Goal: Contribute content: Add original content to the website for others to see

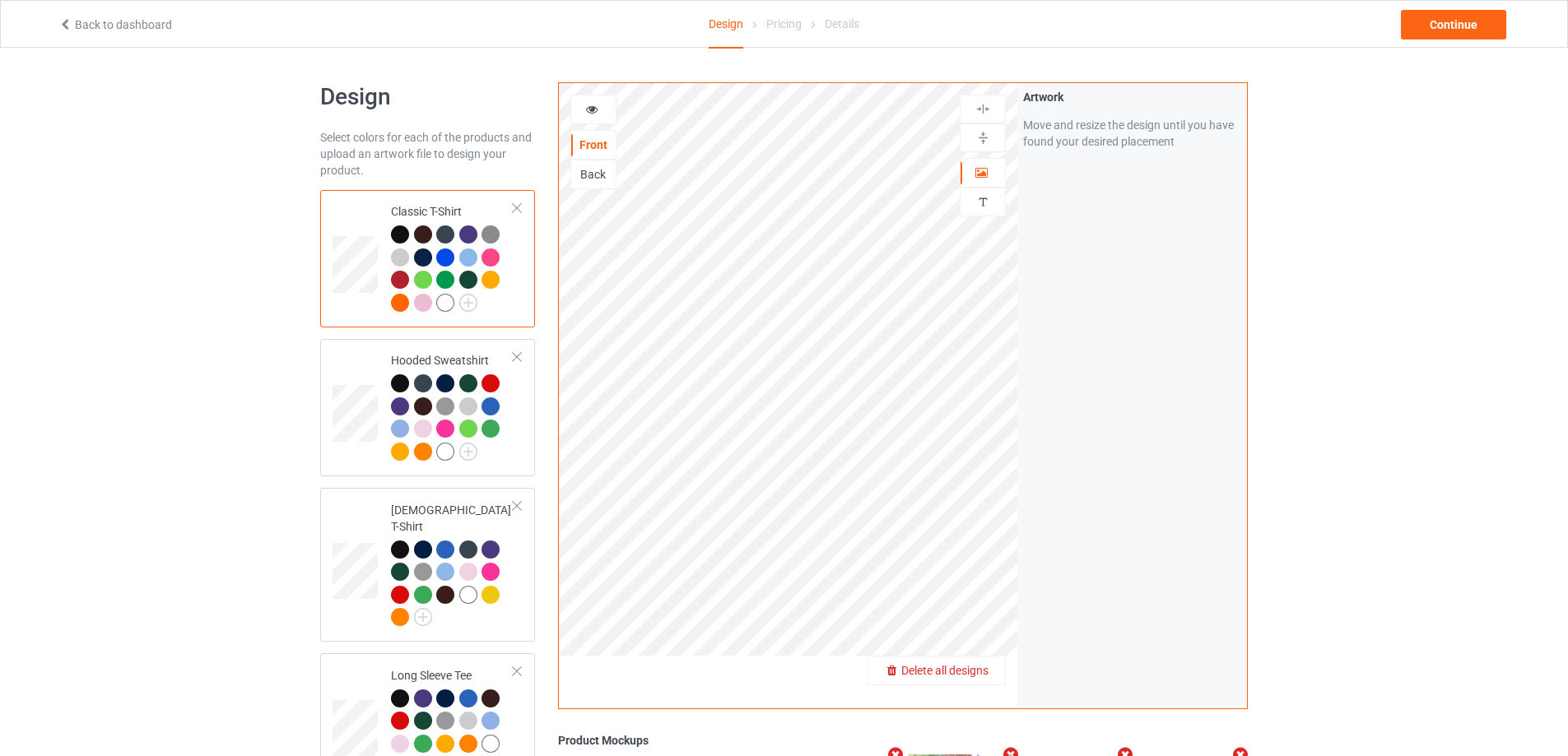
click at [974, 670] on span "Delete all designs" at bounding box center [945, 671] width 87 height 13
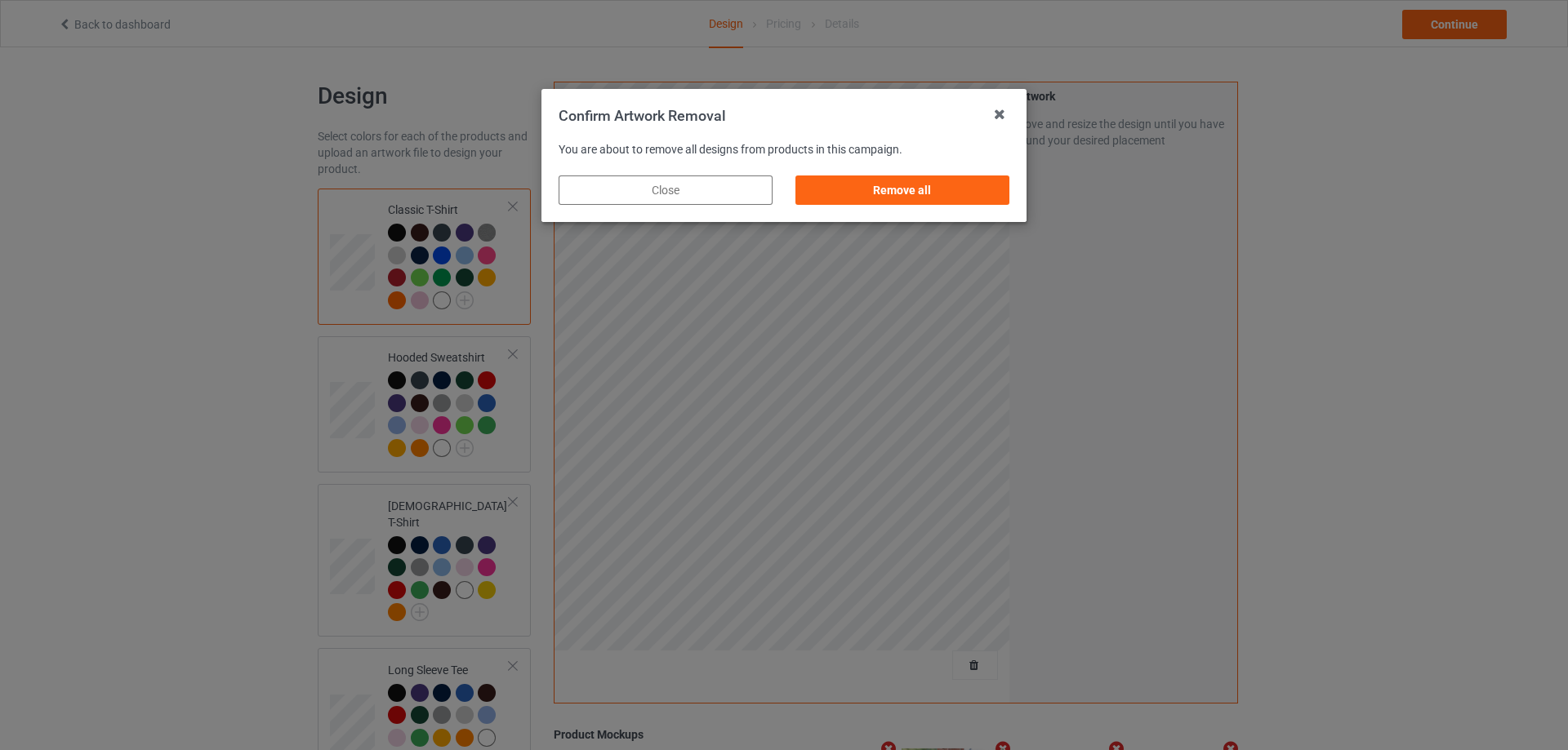
click at [896, 173] on div "Remove all" at bounding box center [902, 191] width 237 height 53
click at [893, 189] on div "Remove all" at bounding box center [902, 190] width 214 height 29
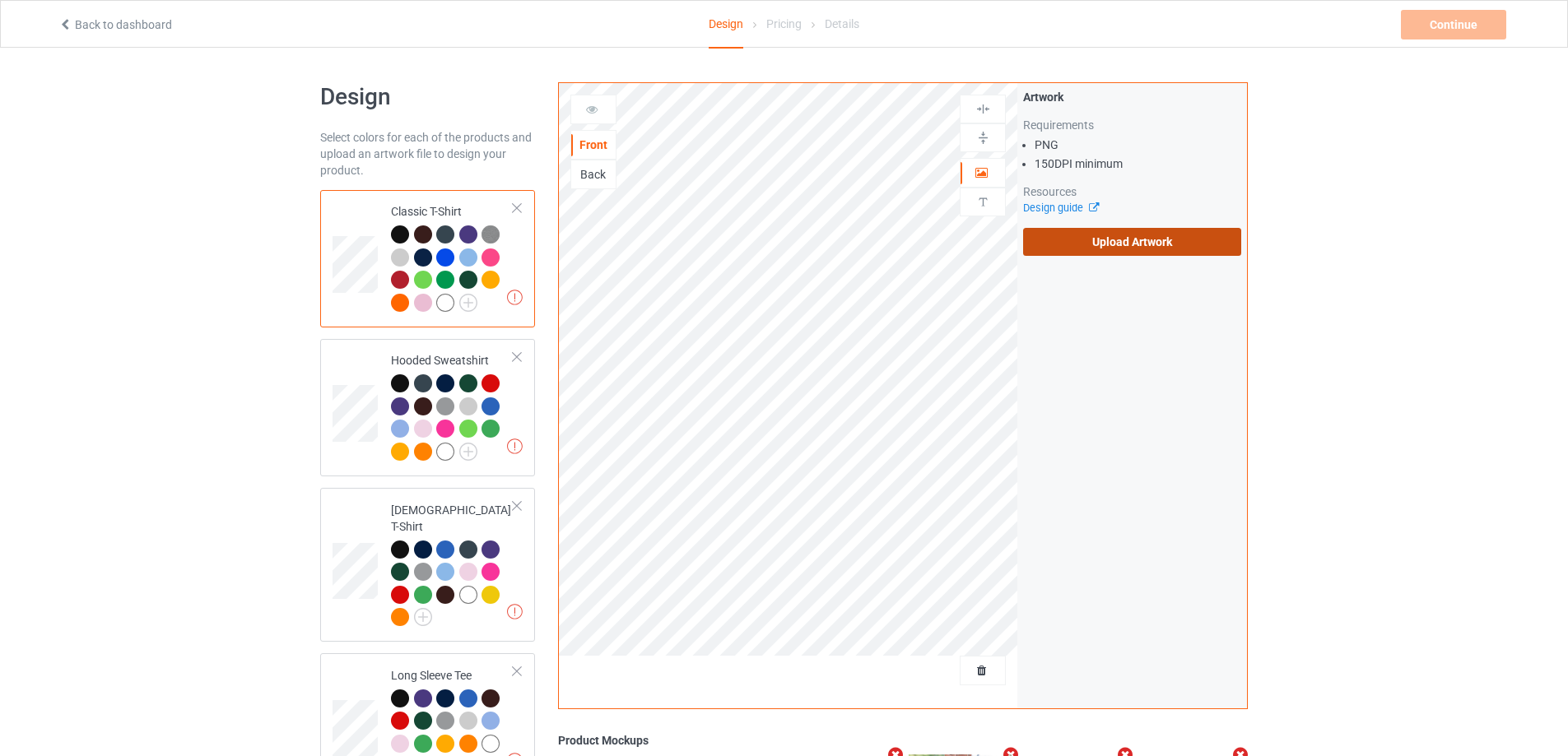
click at [1103, 231] on label "Upload Artwork" at bounding box center [1132, 242] width 218 height 28
click at [0, 0] on input "Upload Artwork" at bounding box center [0, 0] width 0 height 0
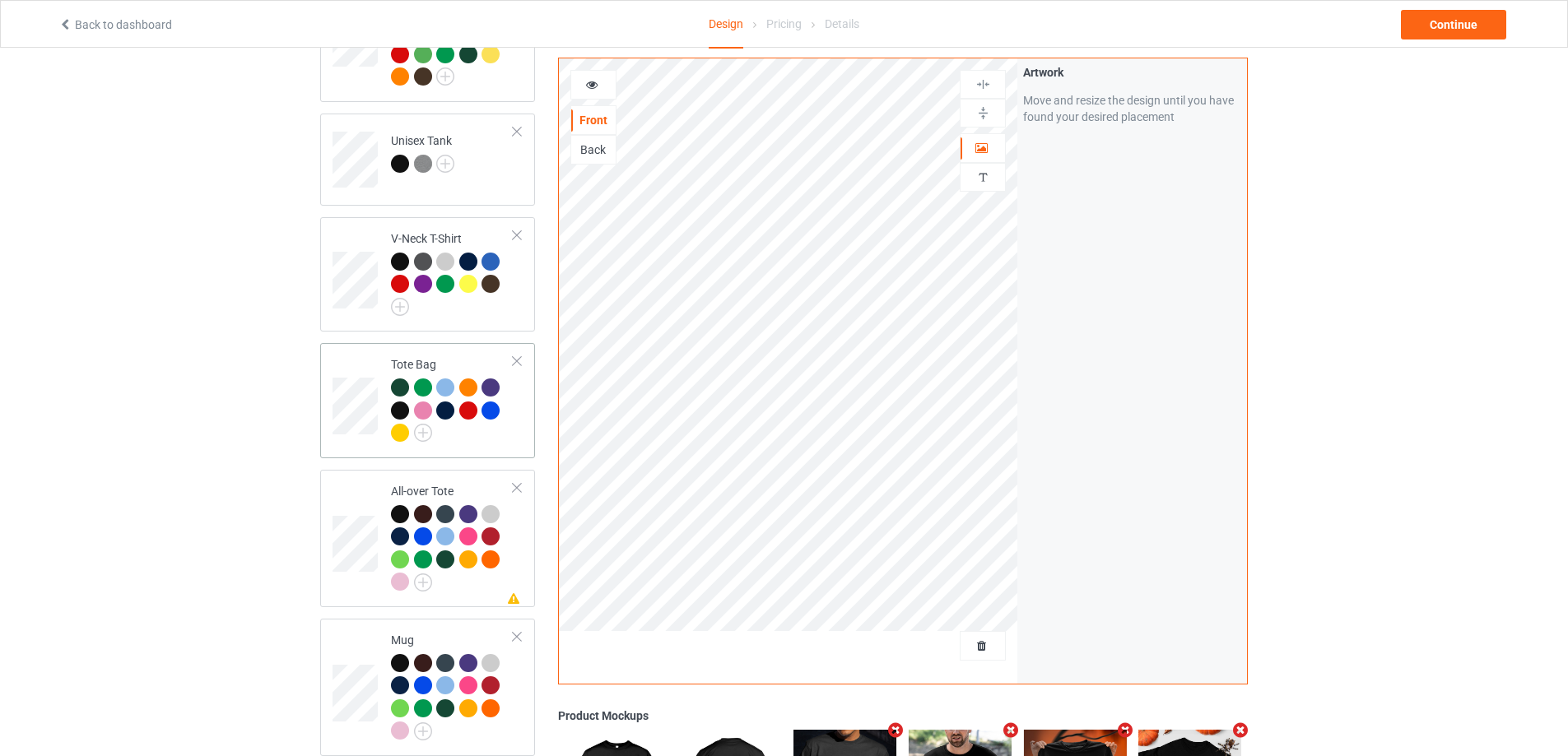
scroll to position [1070, 0]
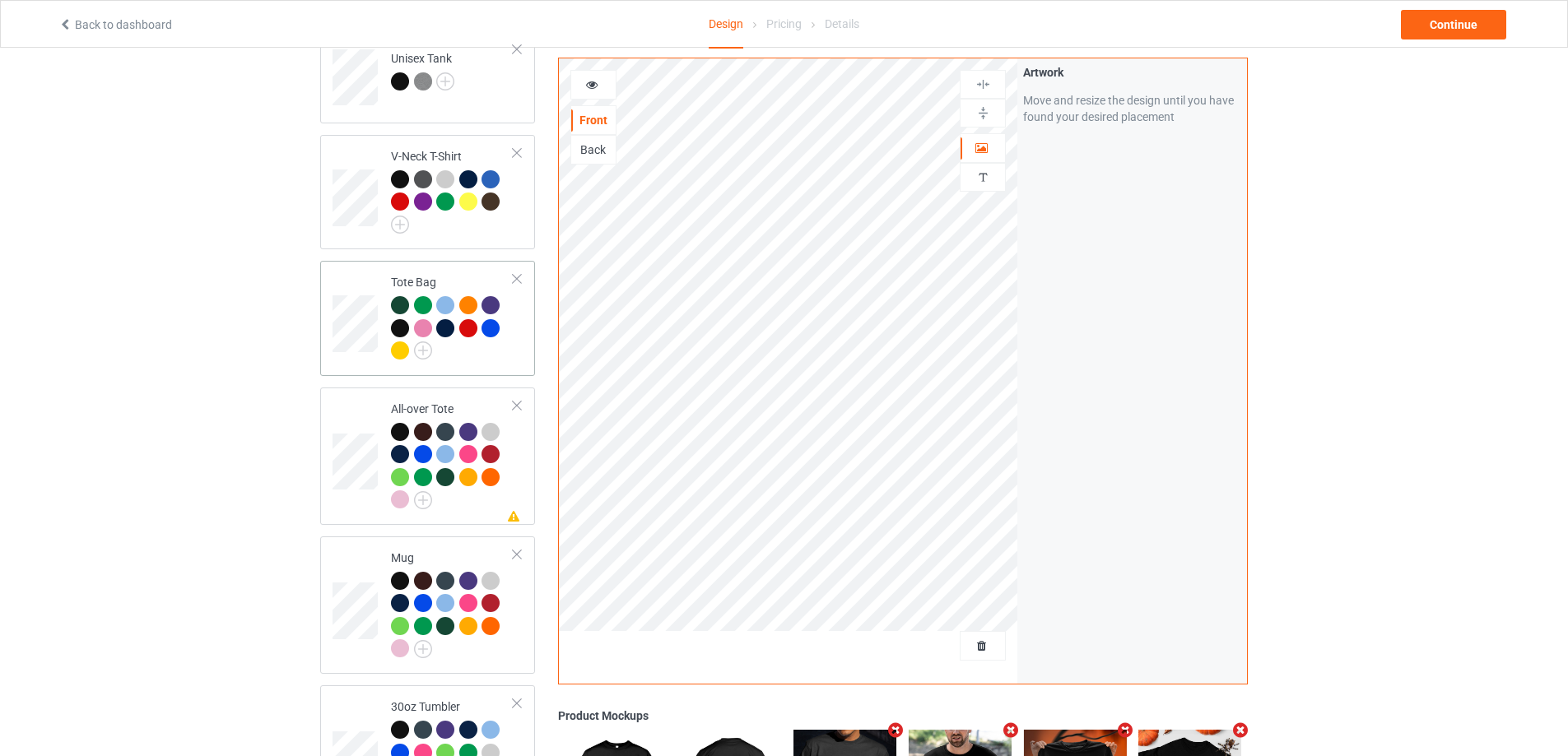
click at [481, 344] on div at bounding box center [452, 330] width 123 height 69
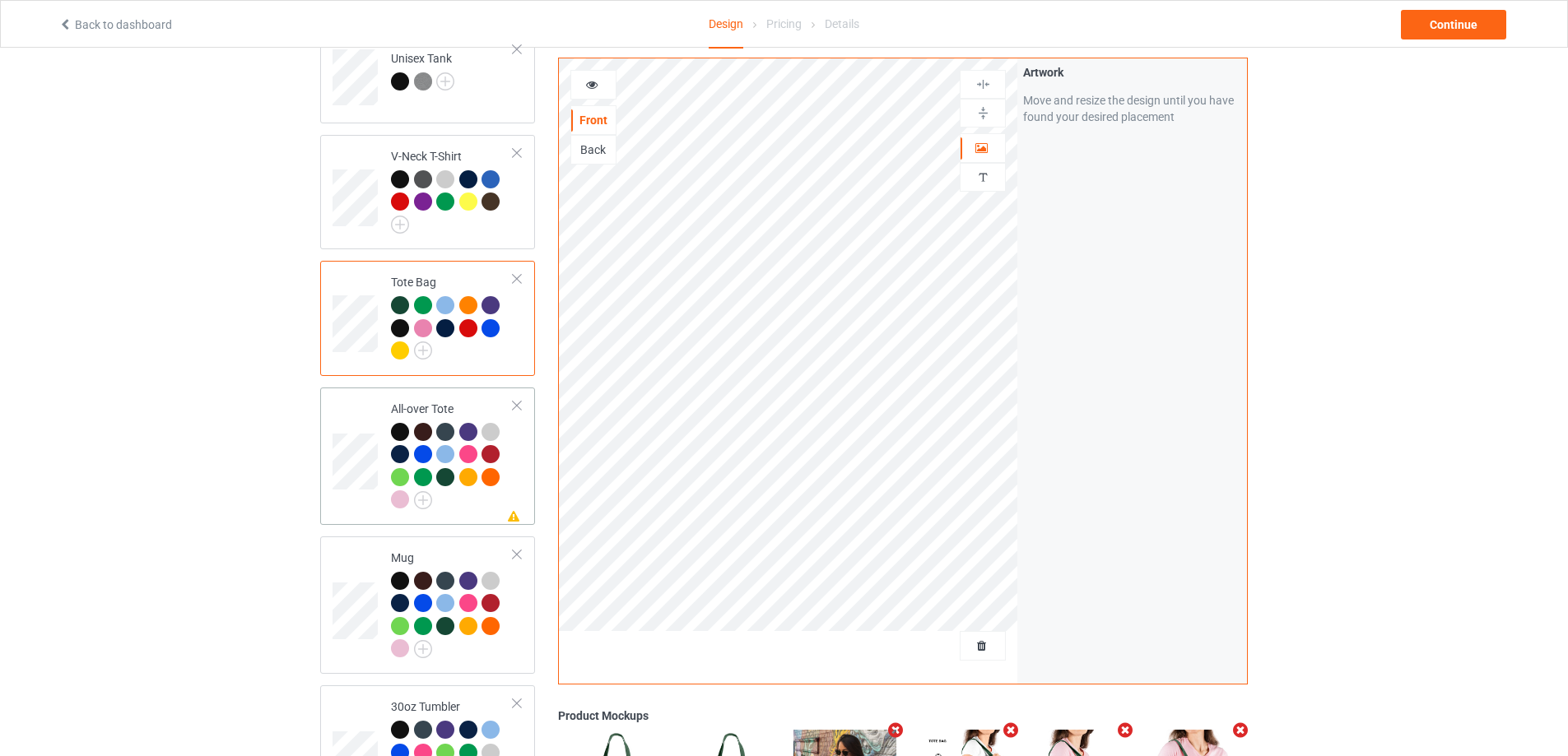
click at [503, 493] on div at bounding box center [452, 468] width 123 height 91
click at [480, 664] on div "Mug" at bounding box center [427, 605] width 215 height 137
click at [485, 651] on div at bounding box center [452, 617] width 123 height 91
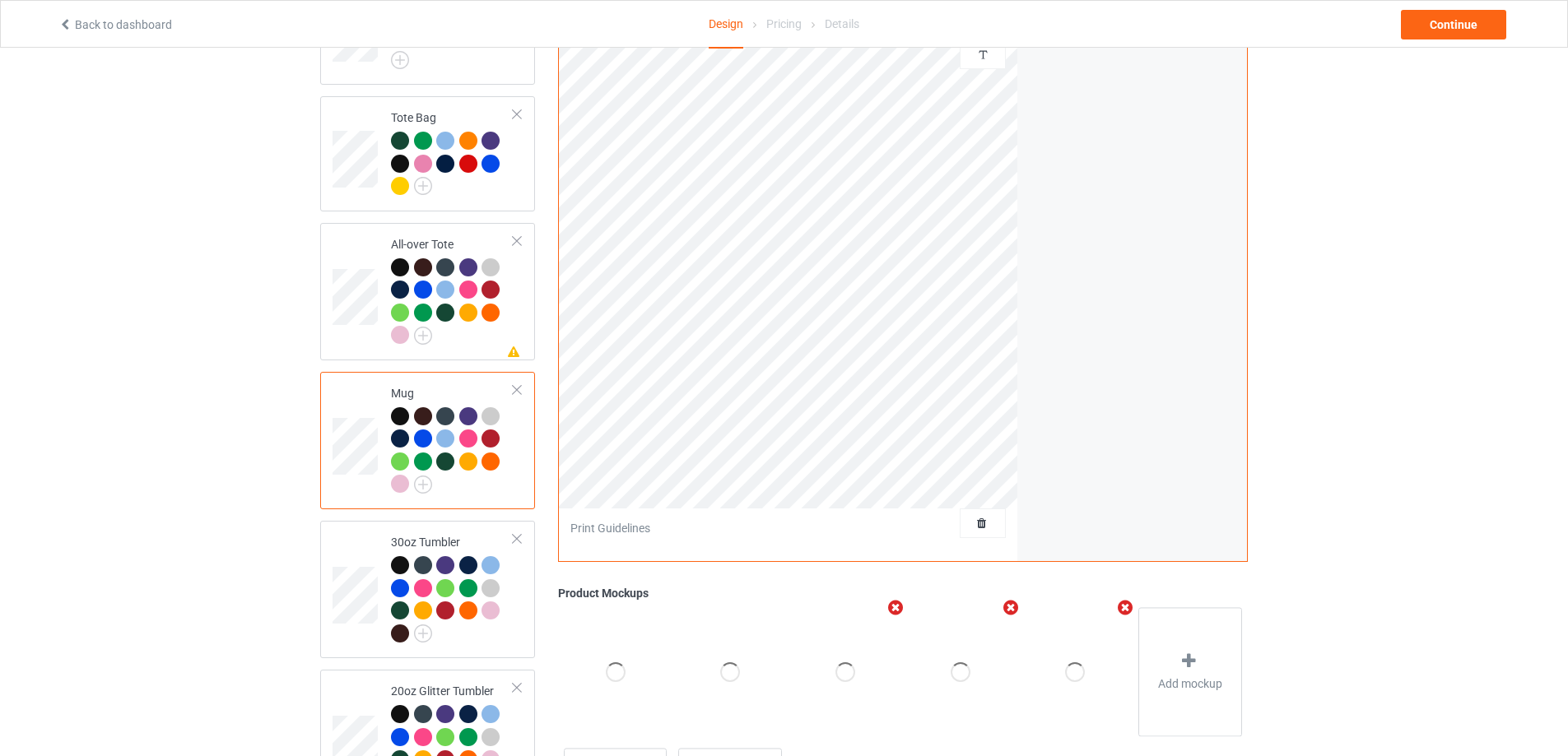
scroll to position [1317, 0]
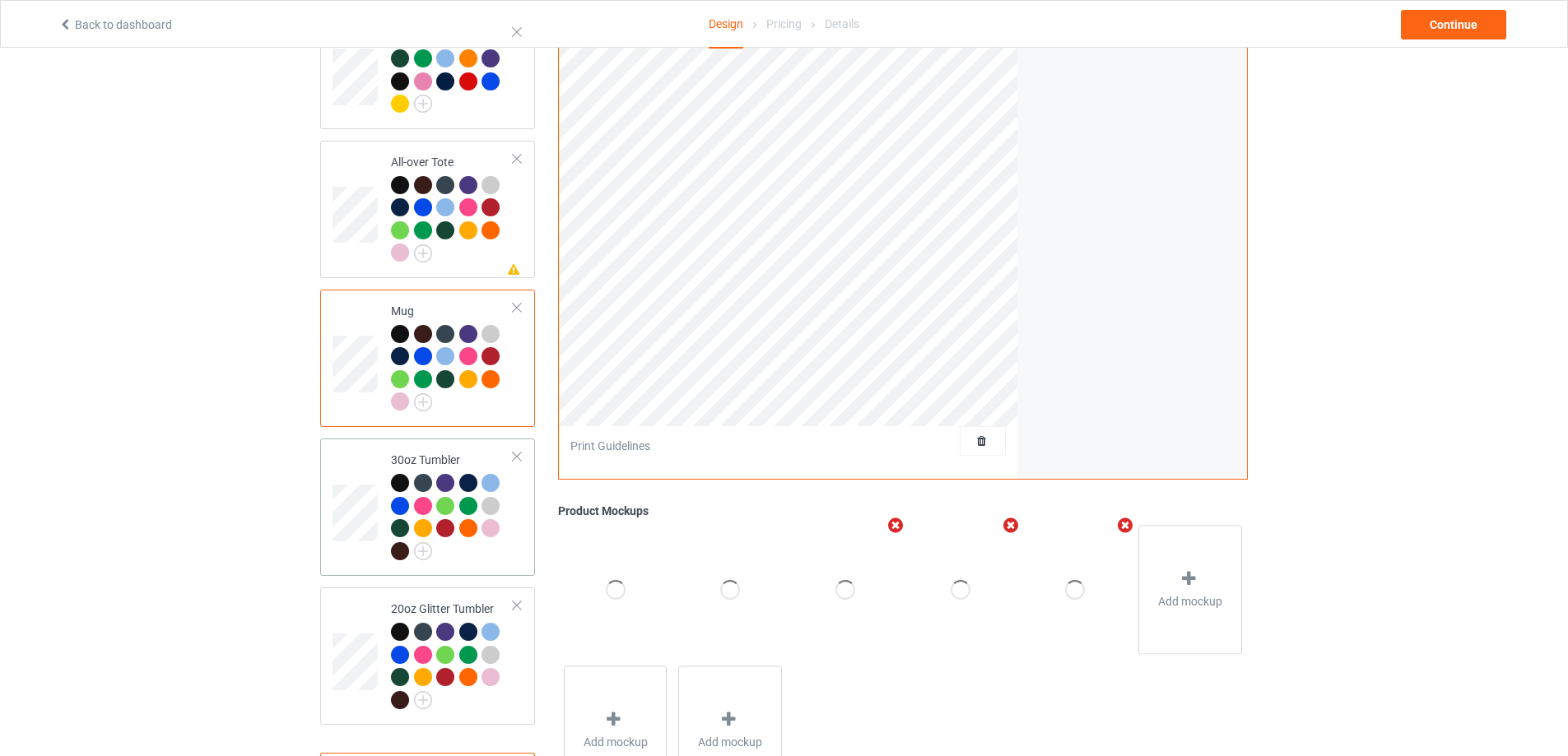
click at [480, 564] on div "30oz Tumbler" at bounding box center [427, 507] width 215 height 137
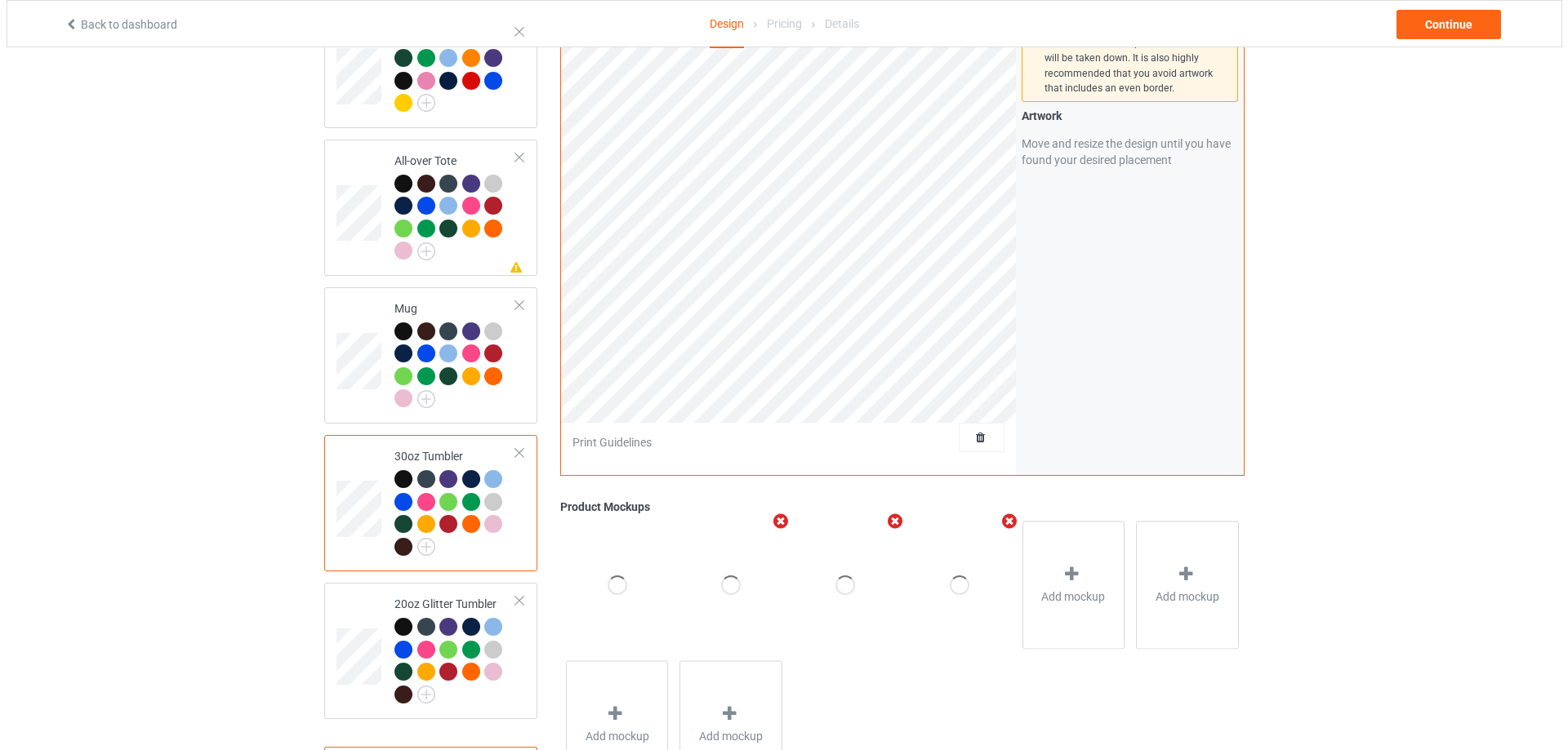
scroll to position [1380, 0]
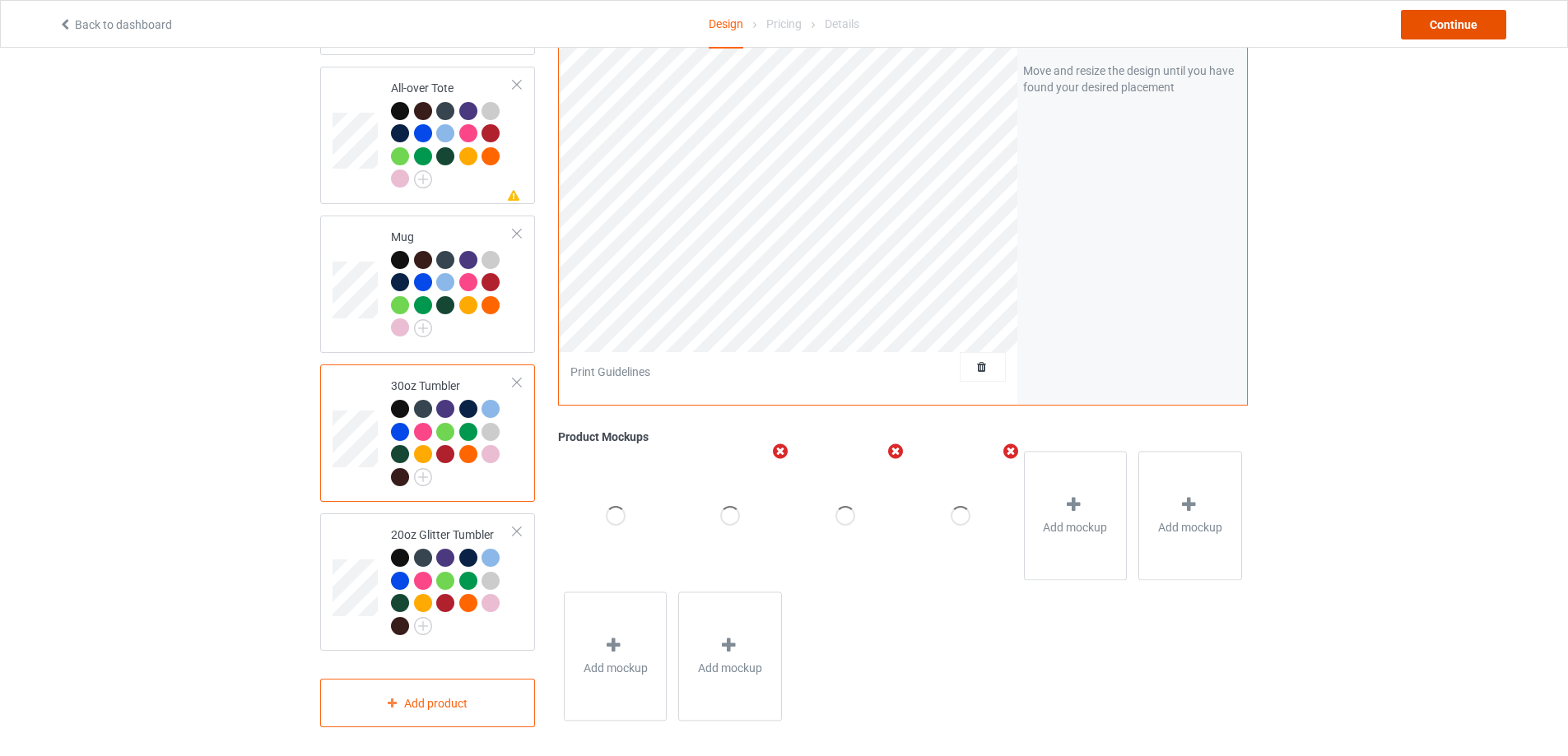
click at [1441, 26] on div "Continue" at bounding box center [1454, 25] width 105 height 29
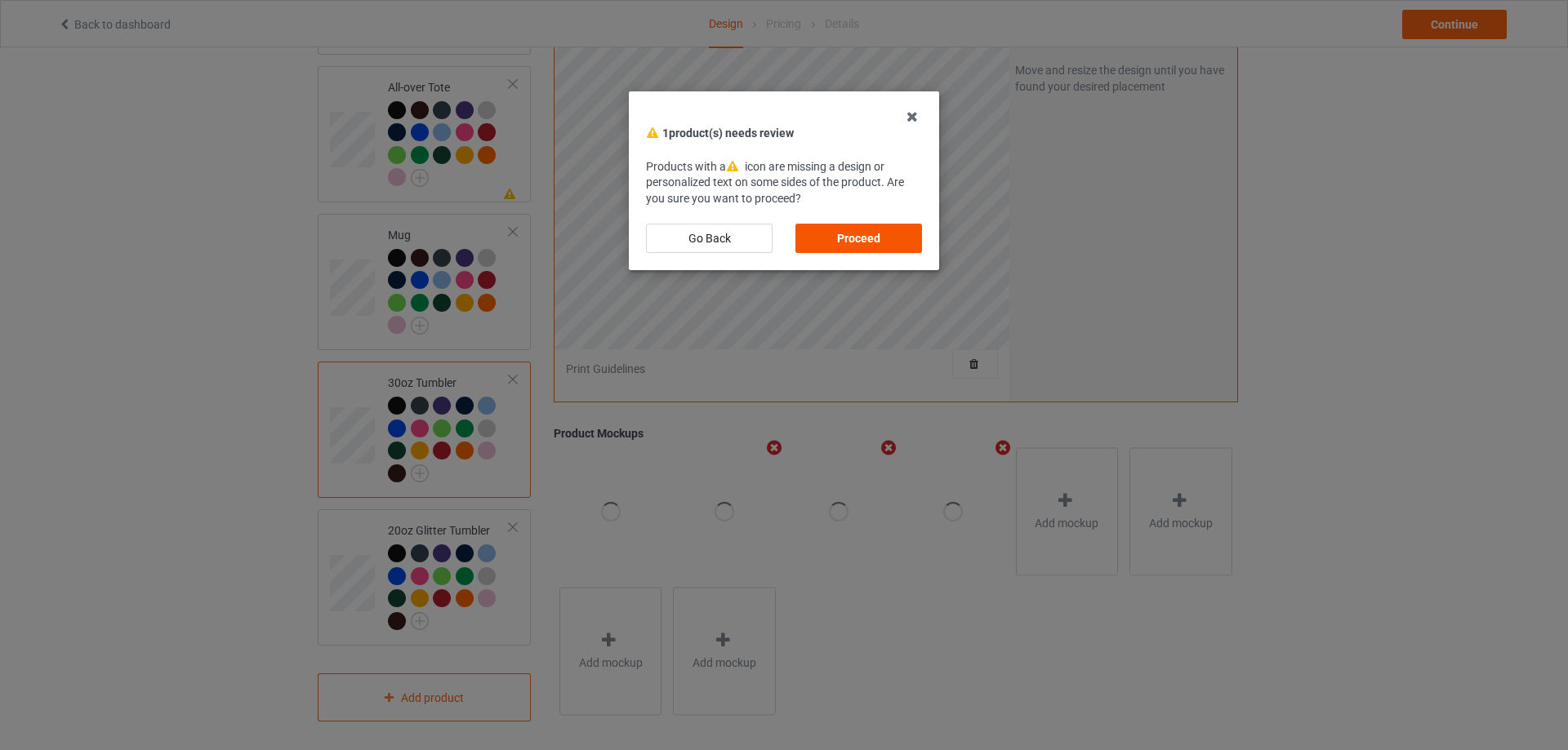
click at [854, 236] on div "Proceed" at bounding box center [858, 238] width 126 height 29
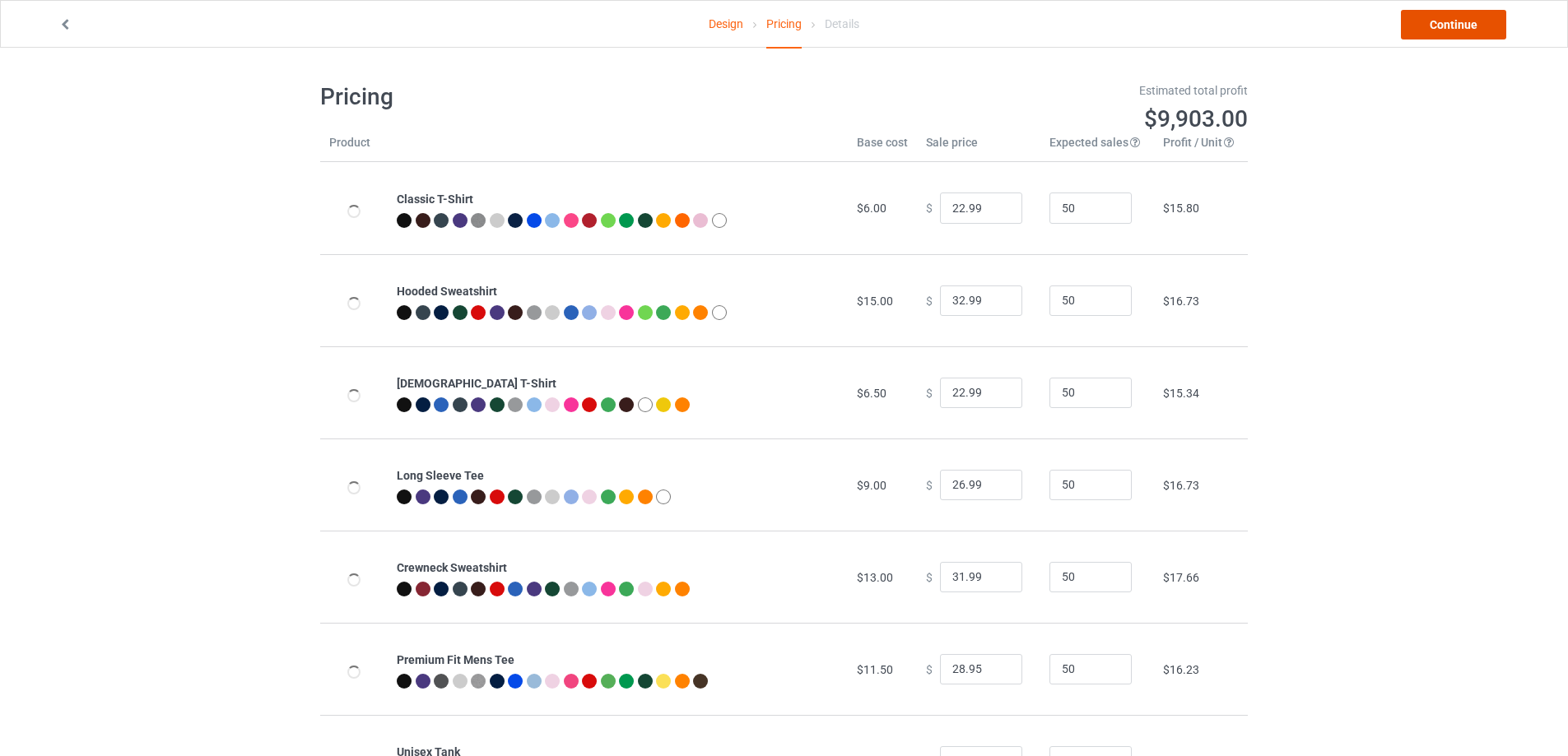
click at [1465, 26] on link "Continue" at bounding box center [1454, 25] width 105 height 29
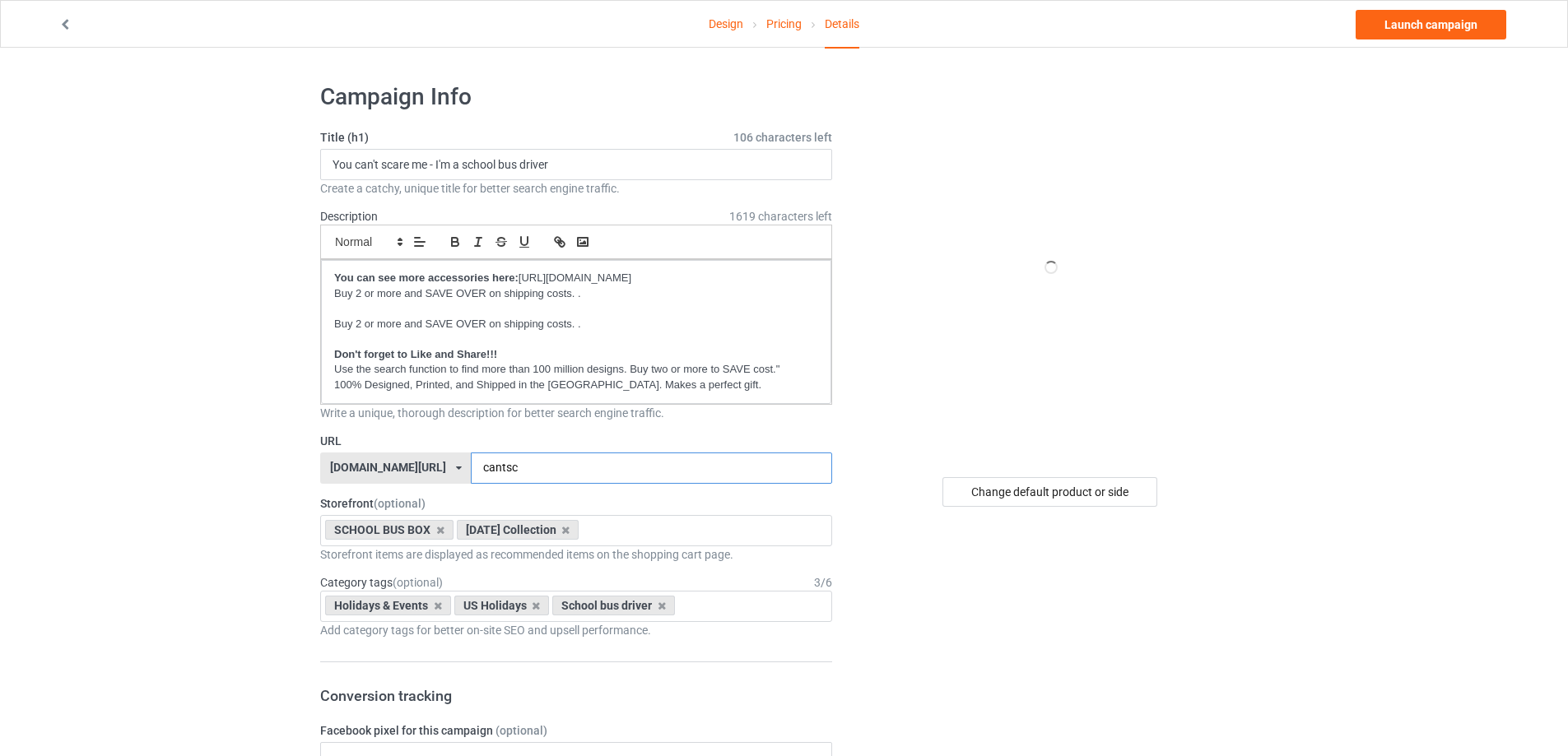
click at [508, 469] on input "cantsc" at bounding box center [651, 469] width 361 height 31
type input "[DEMOGRAPHIC_DATA]"
click at [738, 607] on div "Holidays & Events US Holidays School bus driver Age > [DEMOGRAPHIC_DATA] > 1 Ag…" at bounding box center [576, 607] width 512 height 31
type input "hallo"
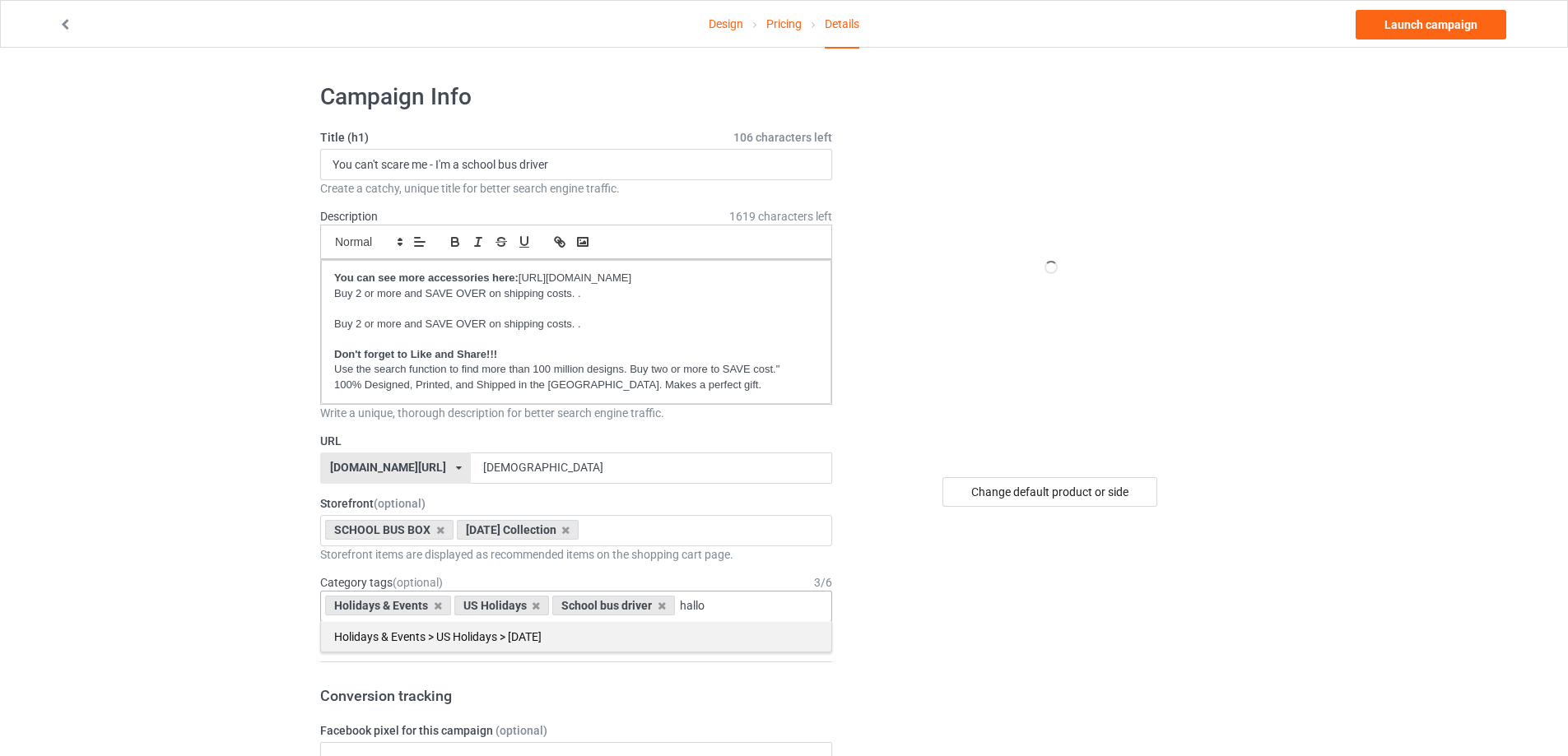
click at [562, 642] on div "Holidays & Events > US Holidays > [DATE]" at bounding box center [577, 636] width 511 height 30
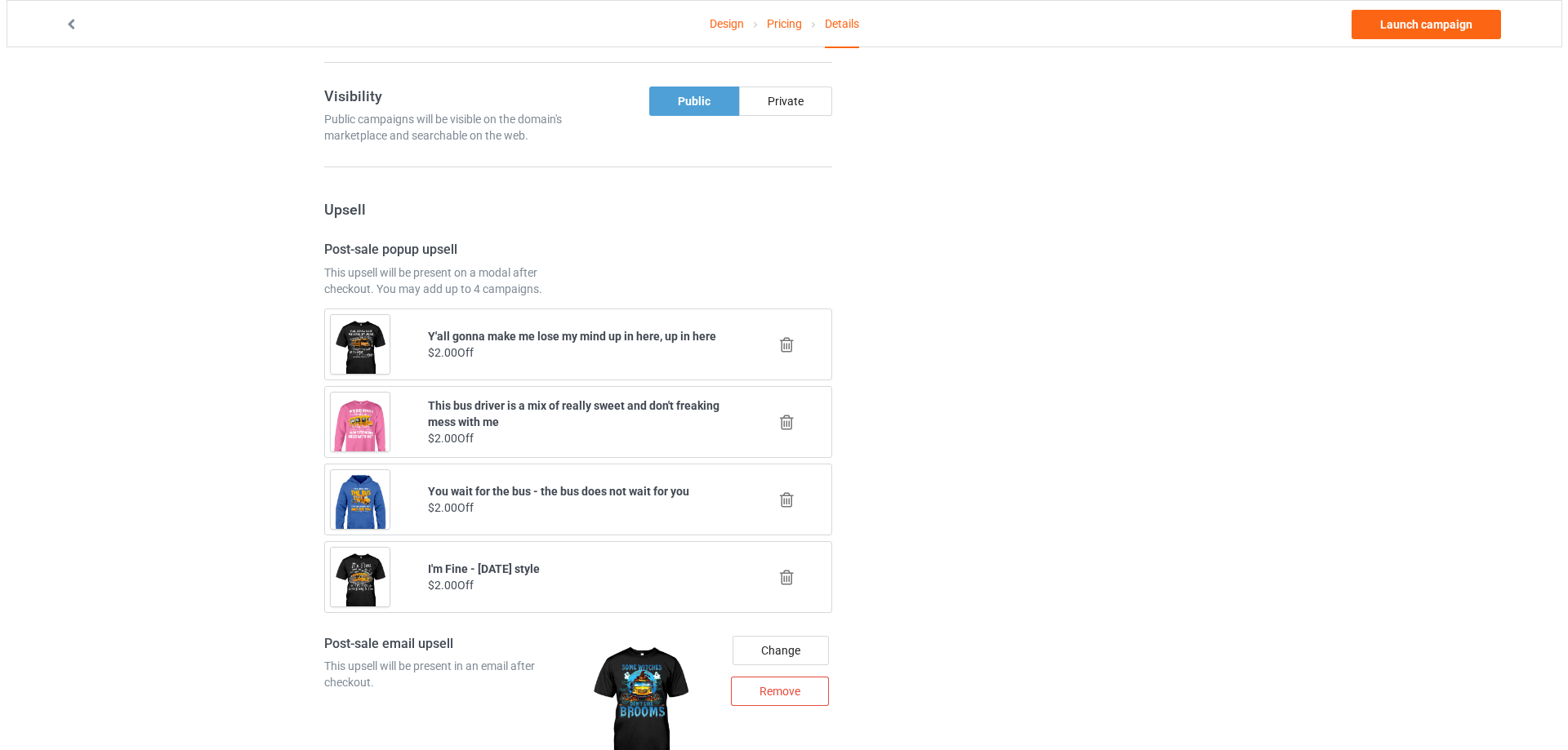
scroll to position [966, 0]
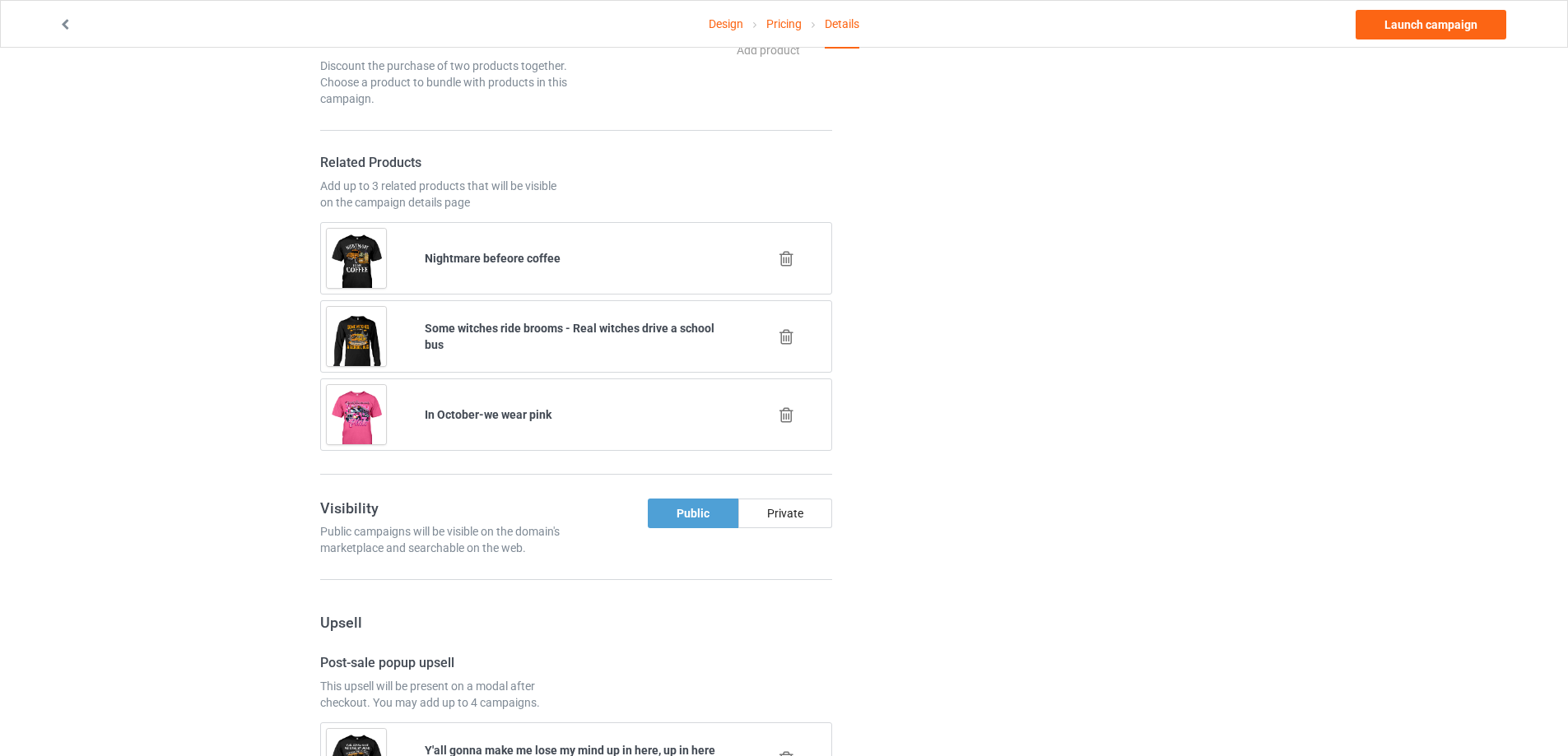
click at [791, 415] on icon at bounding box center [786, 415] width 20 height 17
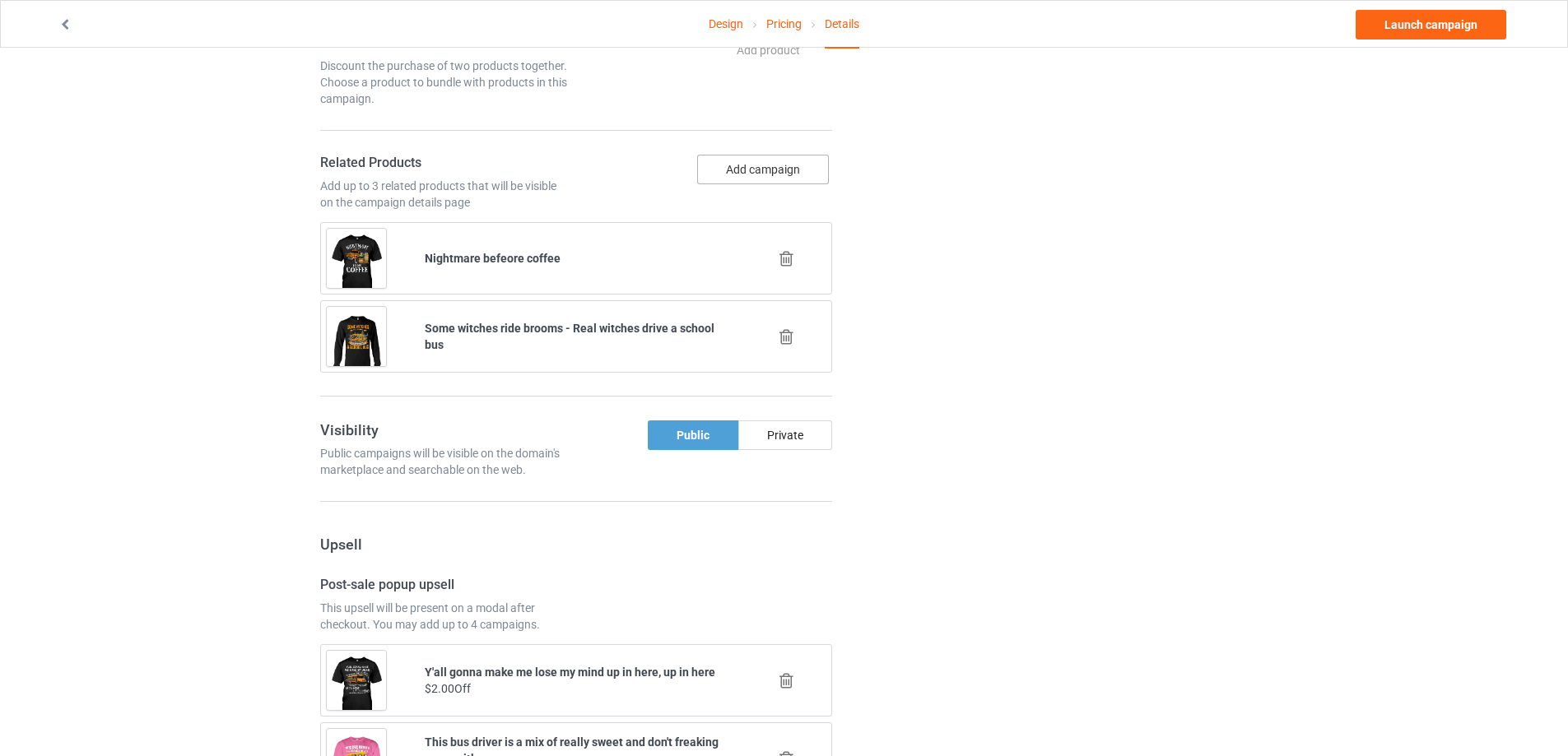
click at [739, 168] on button "Add campaign" at bounding box center [763, 169] width 132 height 29
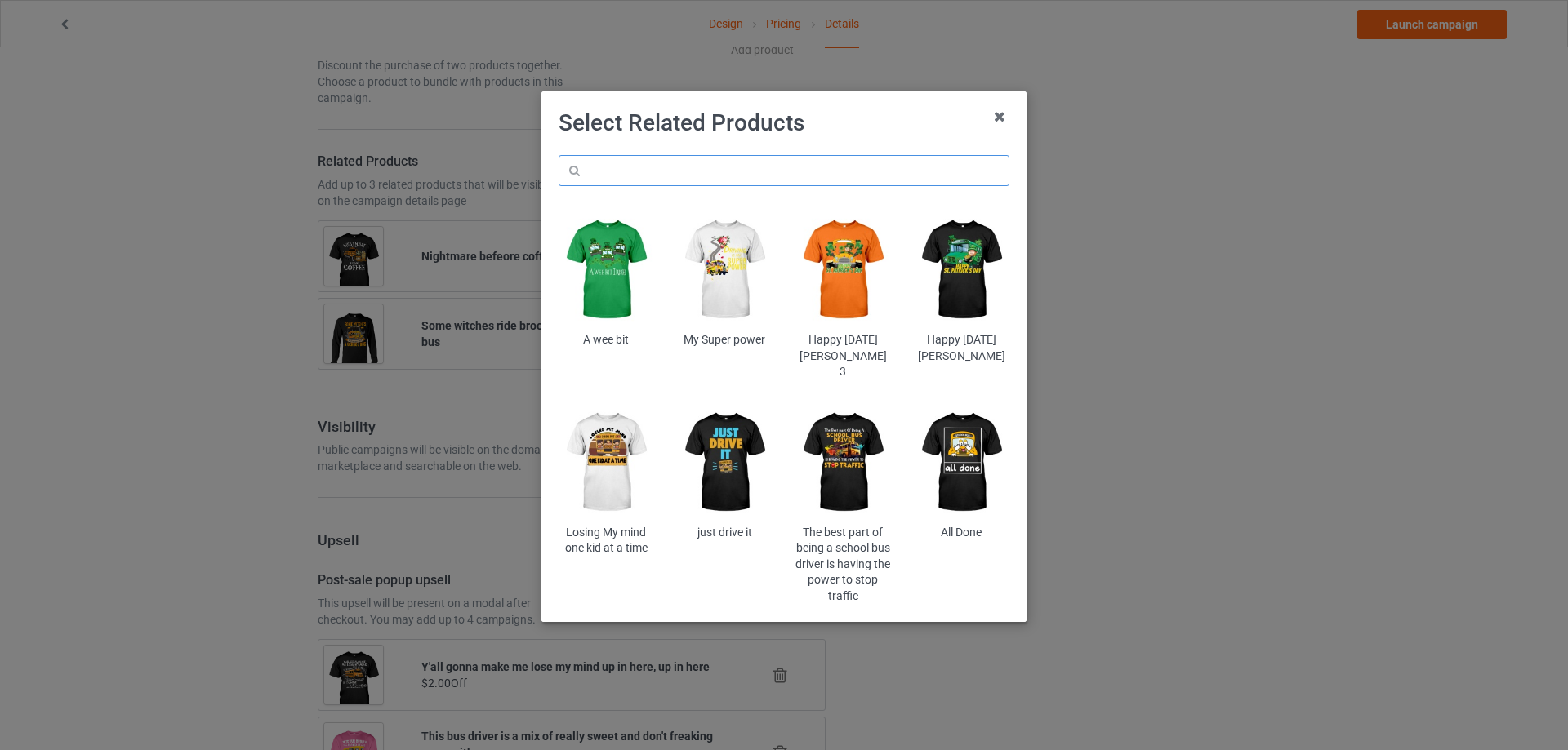
click at [716, 172] on input "text" at bounding box center [784, 171] width 450 height 31
paste input "cantsc"
type input "cantsc"
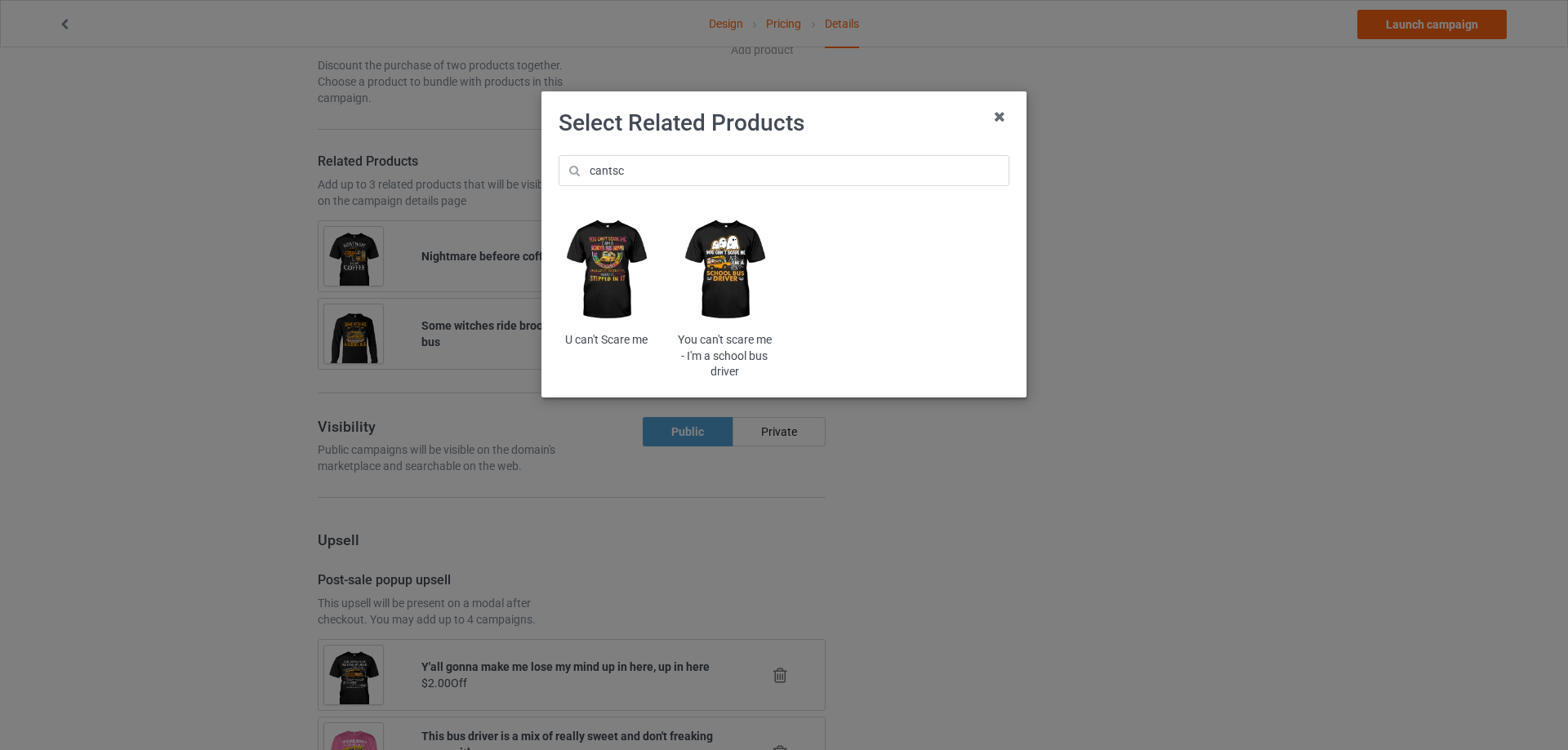
click at [715, 262] on img at bounding box center [724, 270] width 95 height 119
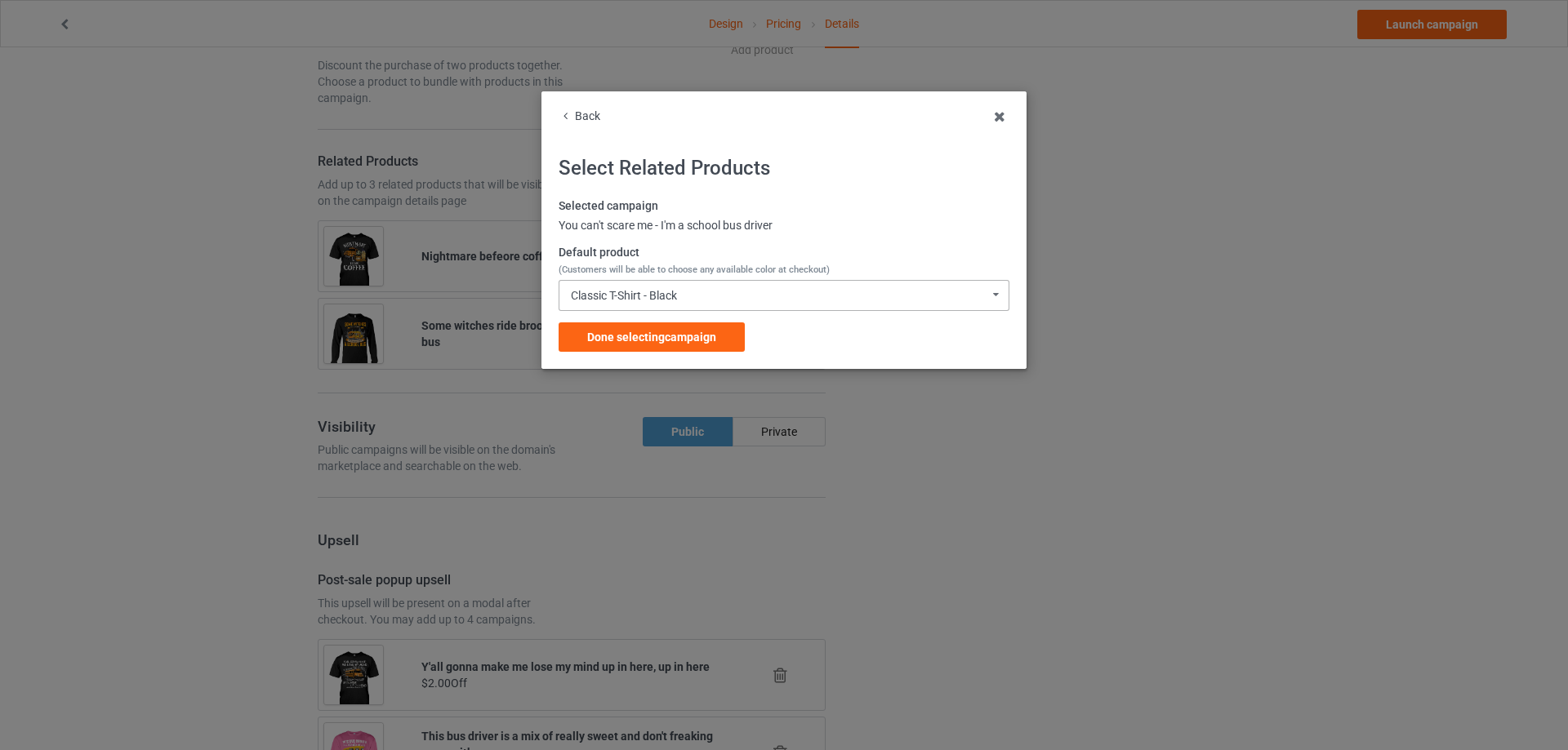
click at [657, 286] on div "Classic T-Shirt - Black Classic T-Shirt - Black Classic T-Shirt - Chocolate Cla…" at bounding box center [784, 295] width 450 height 31
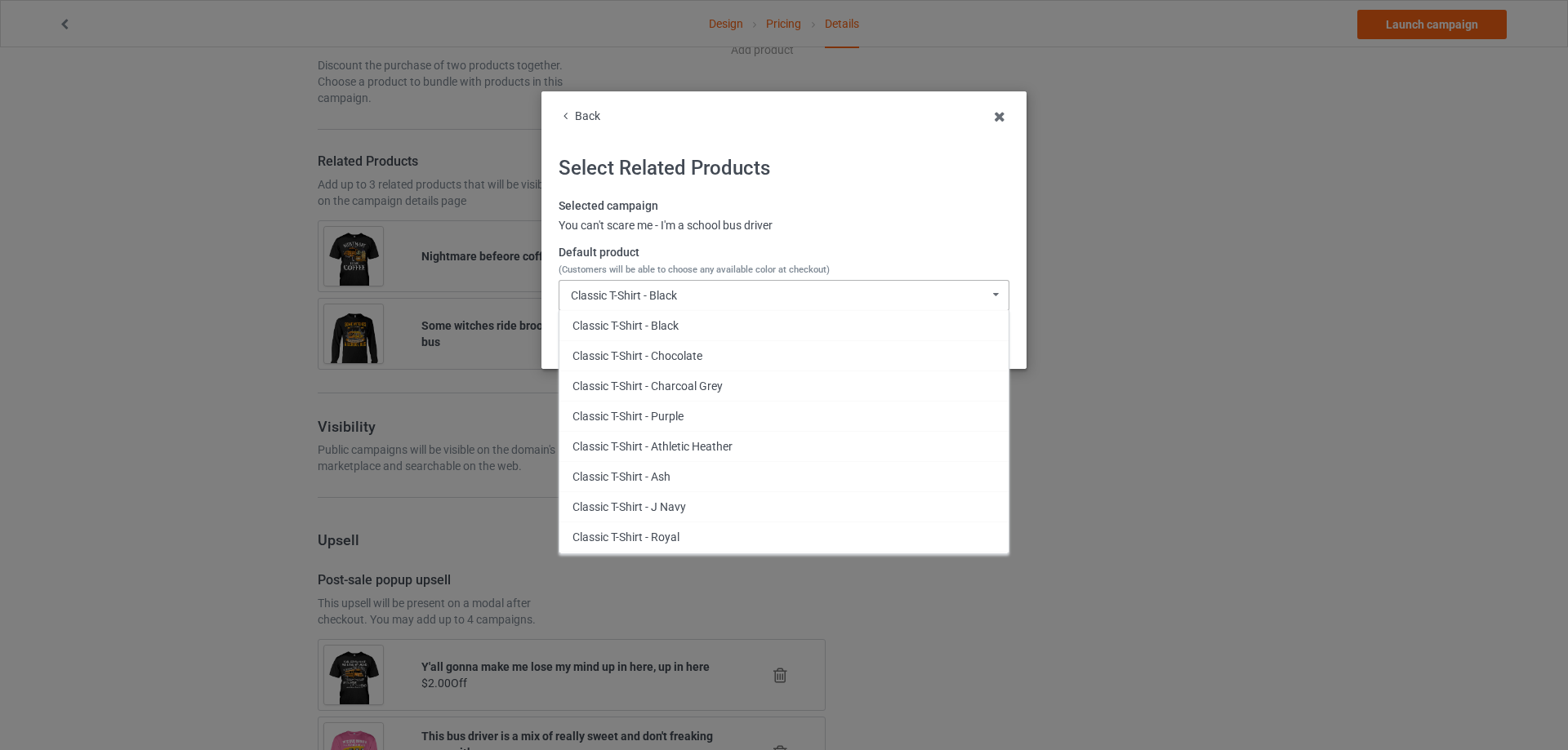
click at [683, 296] on div "Classic T-Shirt - Black Classic T-Shirt - Black Classic T-Shirt - Chocolate Cla…" at bounding box center [784, 295] width 450 height 31
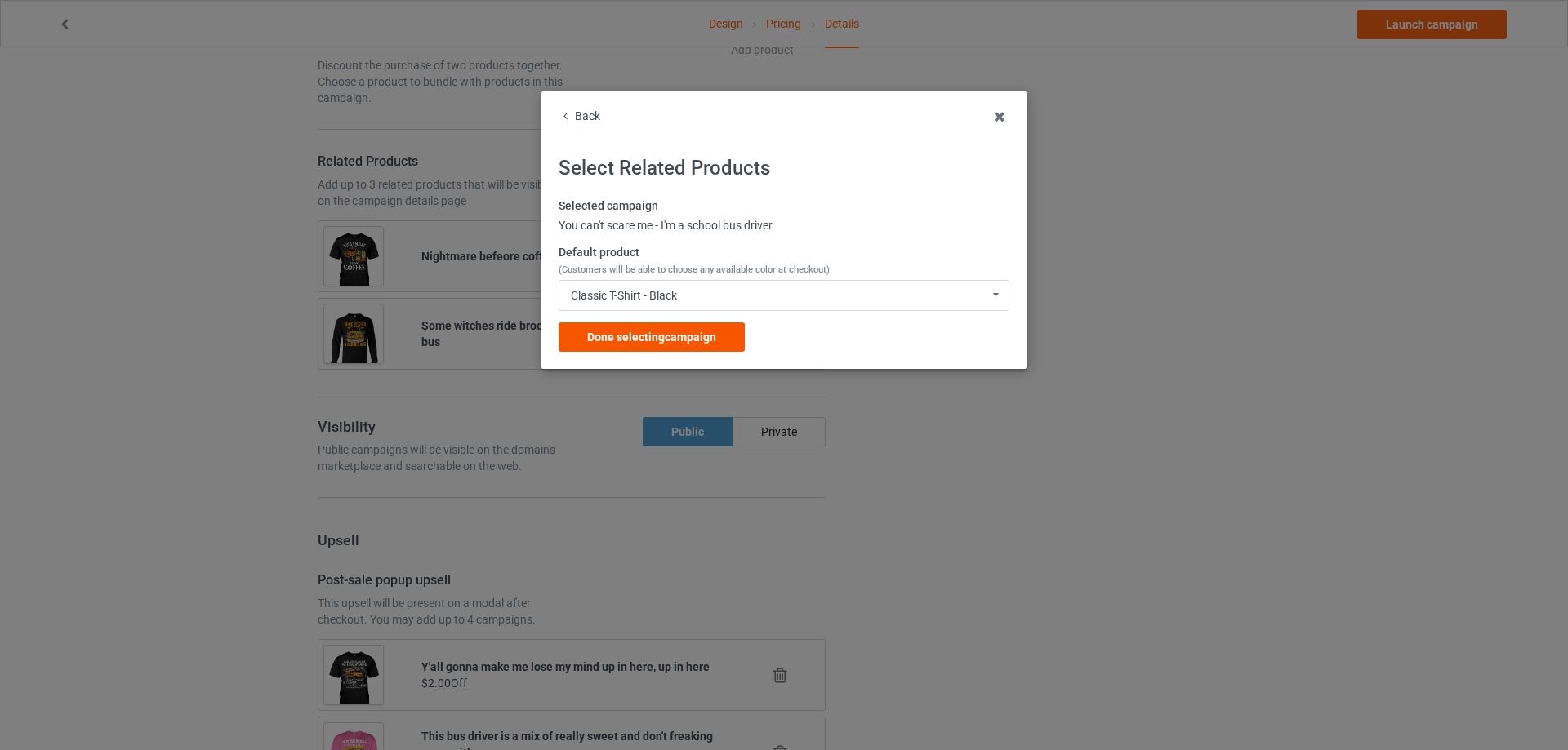
click at [670, 325] on div "Done selecting campaign" at bounding box center [651, 337] width 186 height 29
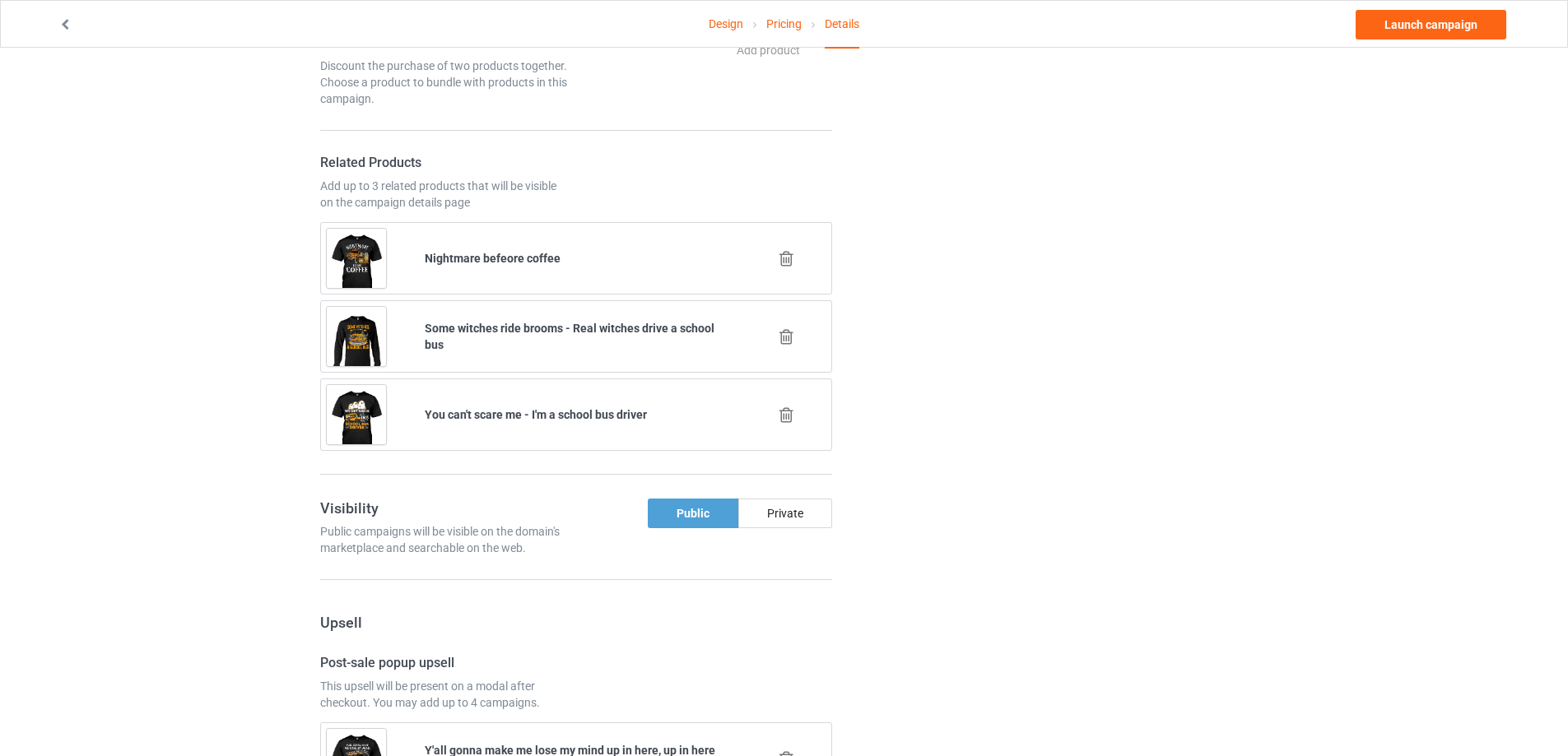
click at [786, 259] on icon at bounding box center [786, 258] width 20 height 17
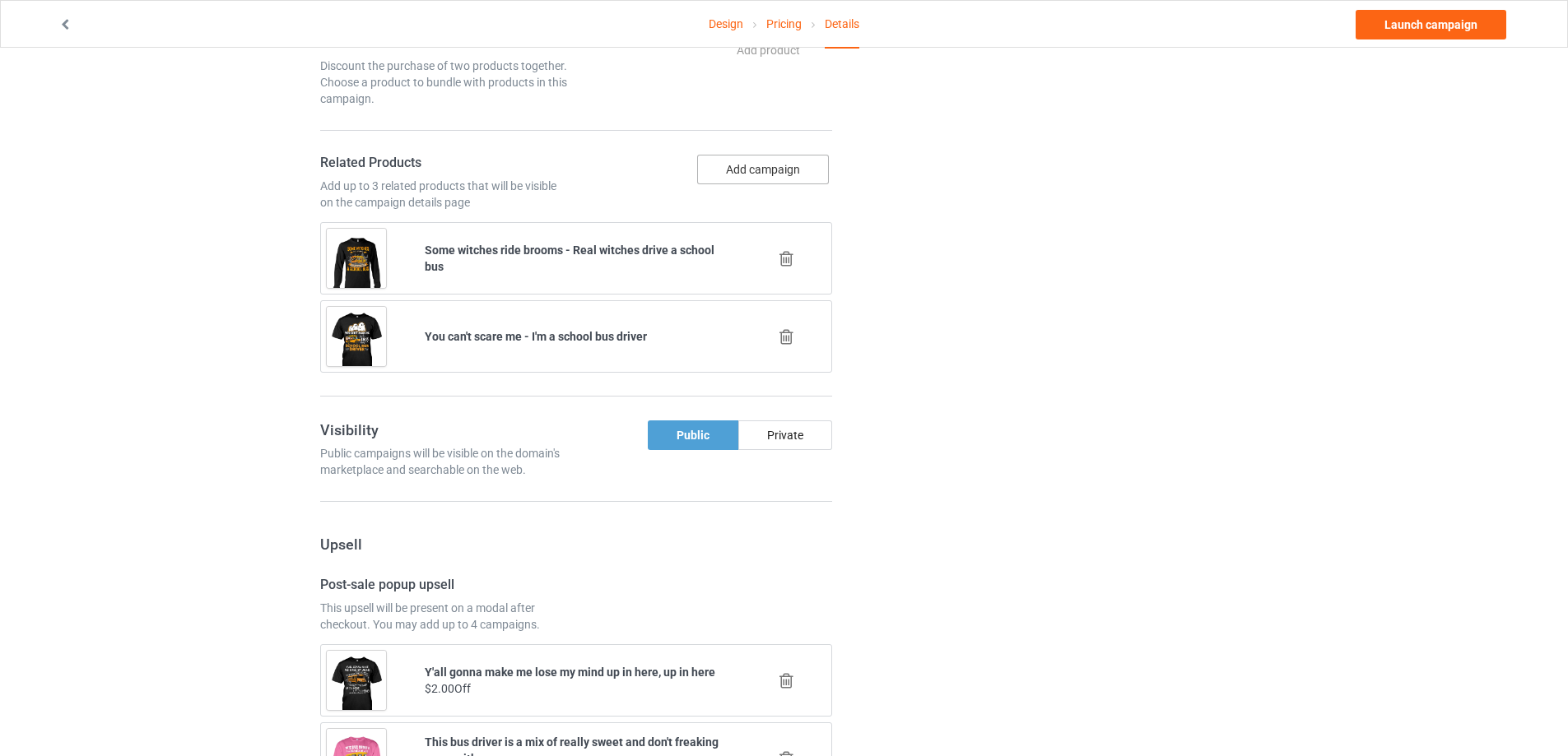
click at [735, 167] on button "Add campaign" at bounding box center [763, 169] width 132 height 29
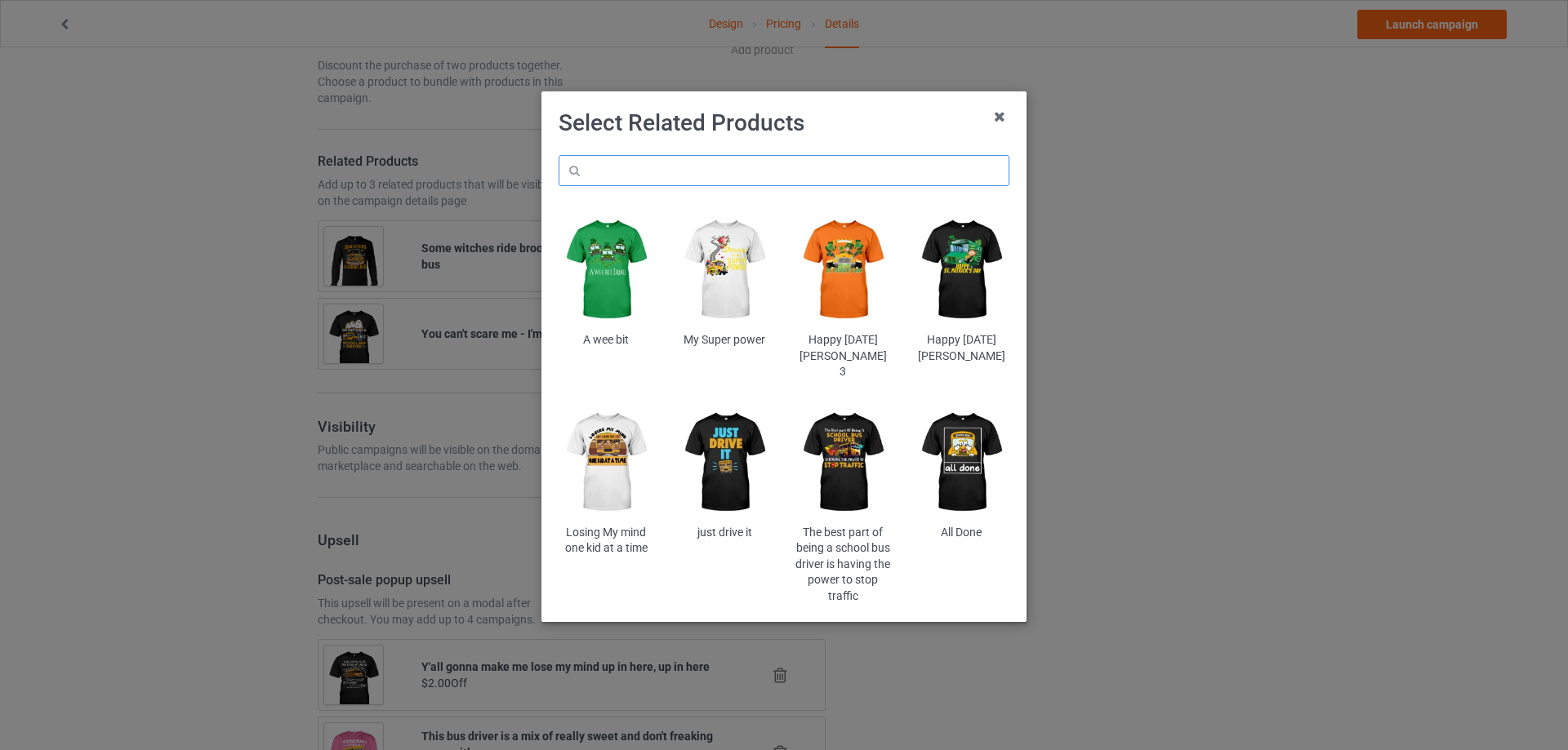
click at [713, 173] on input "text" at bounding box center [784, 171] width 450 height 31
type input "nightmare"
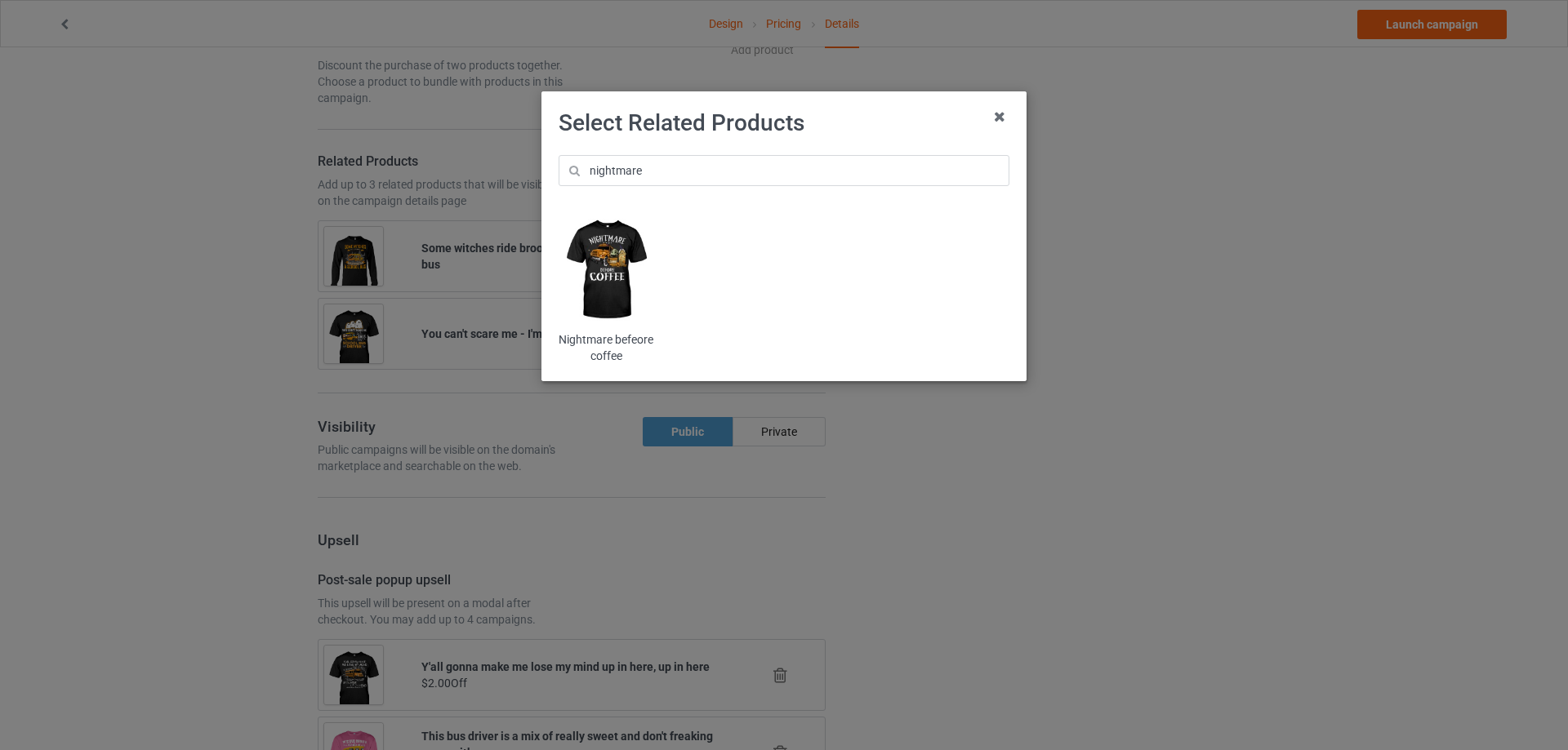
click at [606, 261] on img at bounding box center [606, 270] width 95 height 119
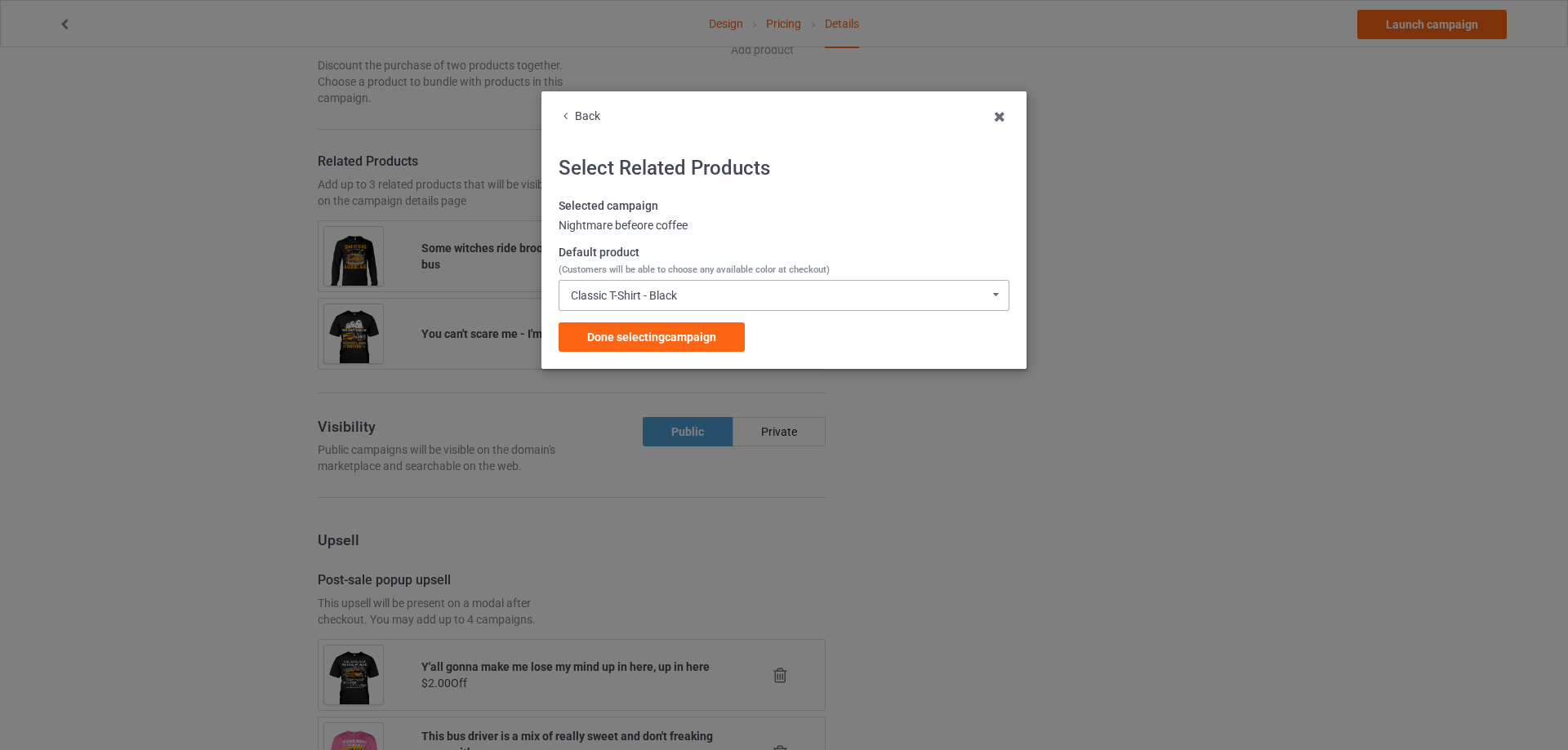
click at [676, 287] on div "Classic T-Shirt - Black Classic T-Shirt - Black Classic T-Shirt - Athletic Heat…" at bounding box center [784, 295] width 450 height 31
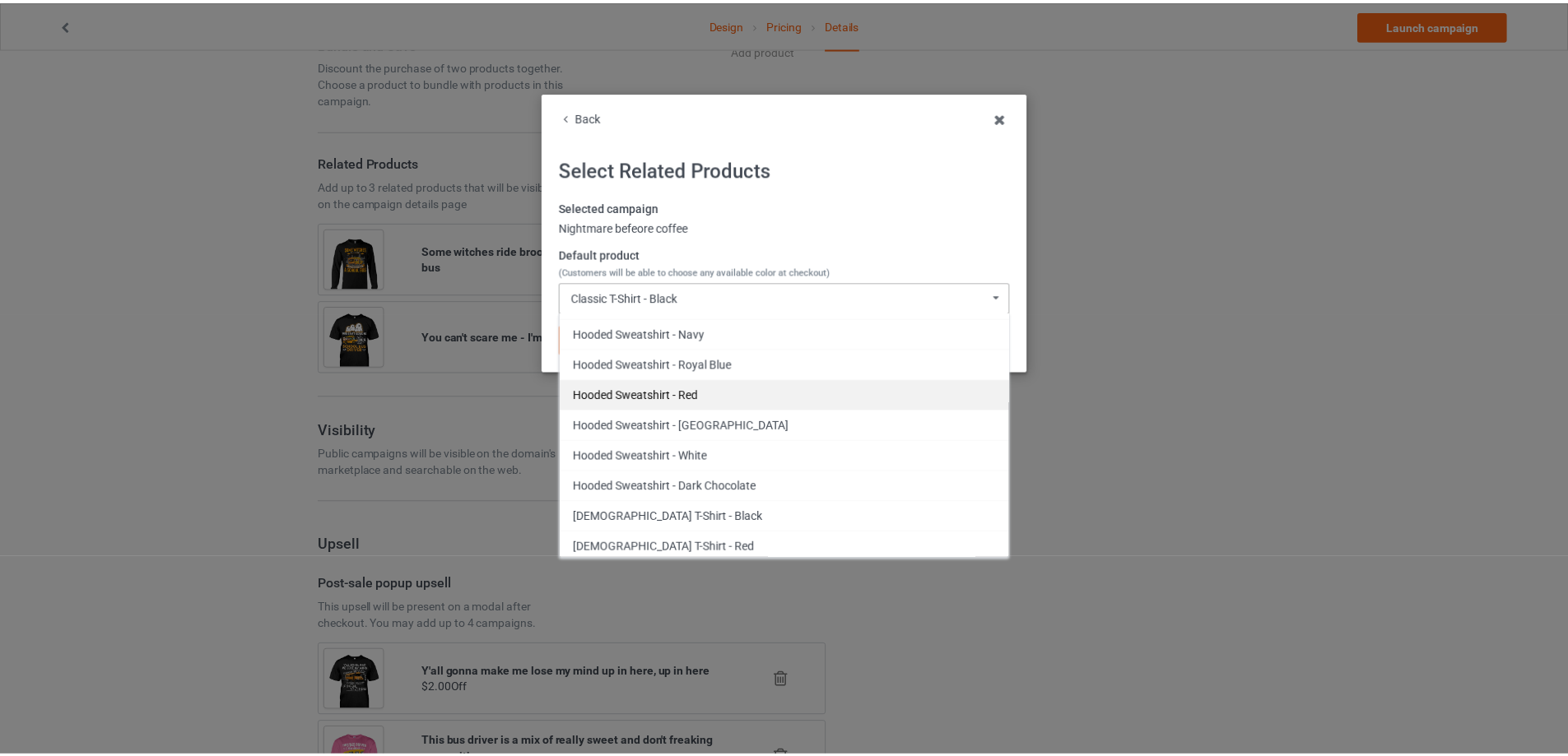
scroll to position [247, 0]
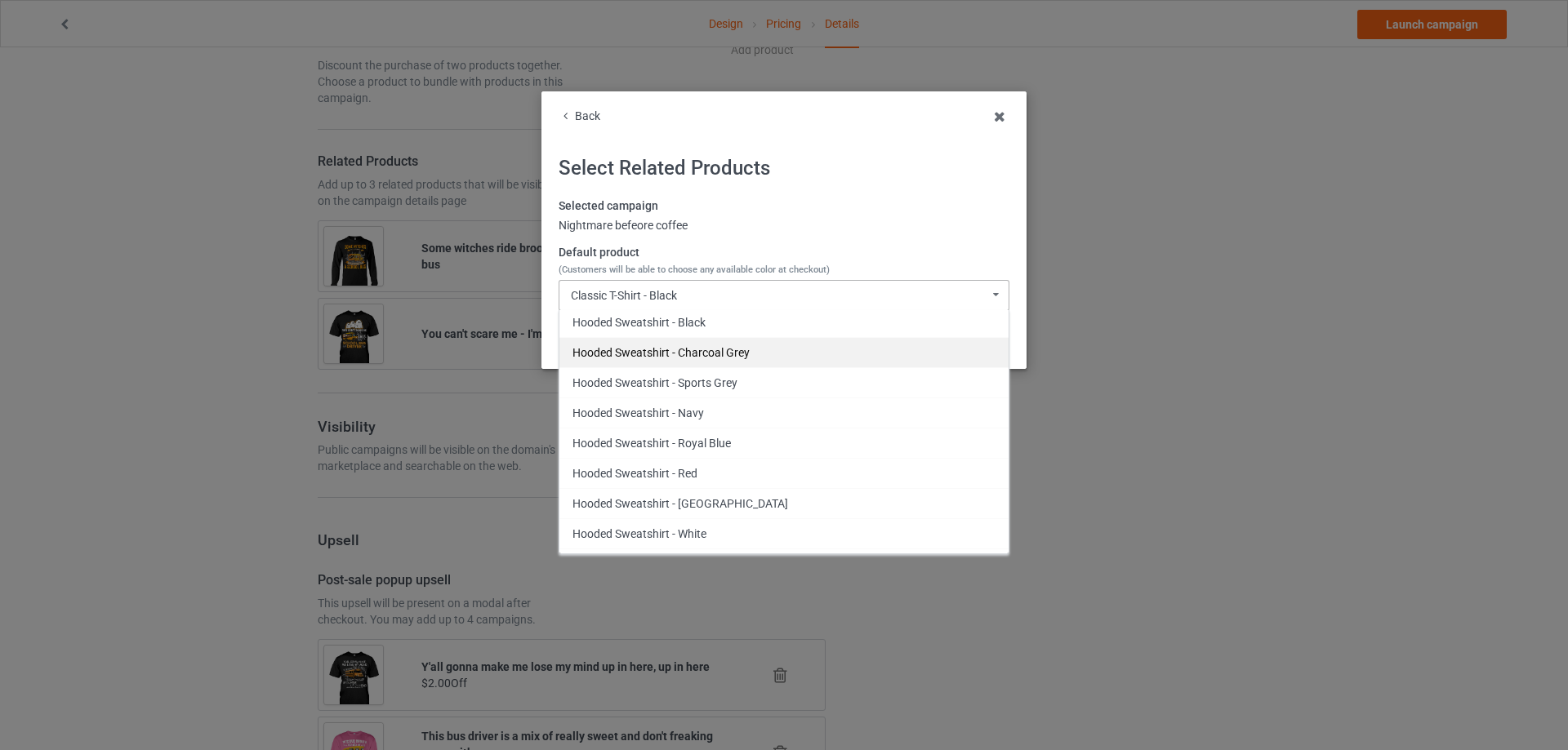
click at [774, 359] on div "Hooded Sweatshirt - Charcoal Grey" at bounding box center [784, 351] width 449 height 30
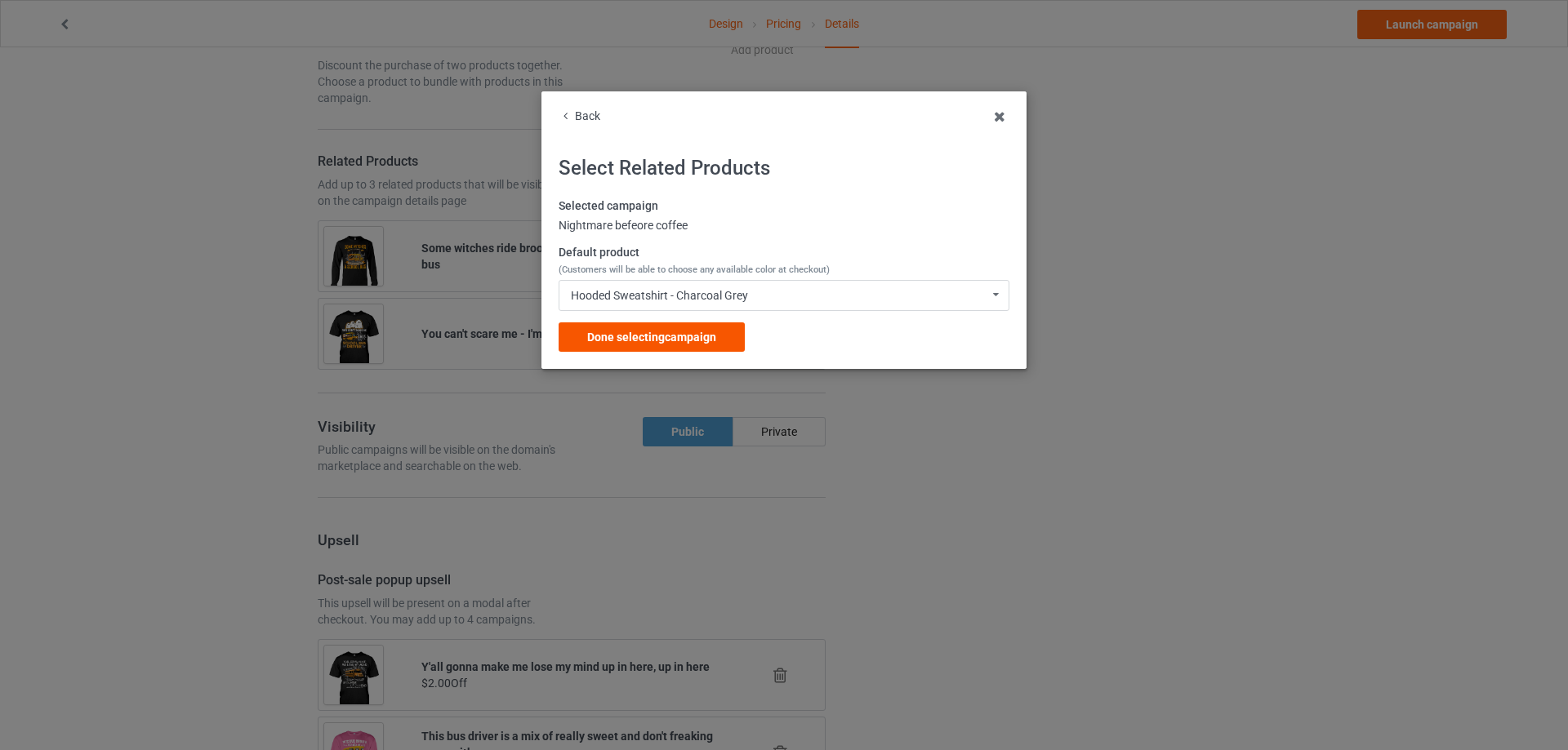
click at [685, 337] on span "Done selecting campaign" at bounding box center [652, 337] width 129 height 13
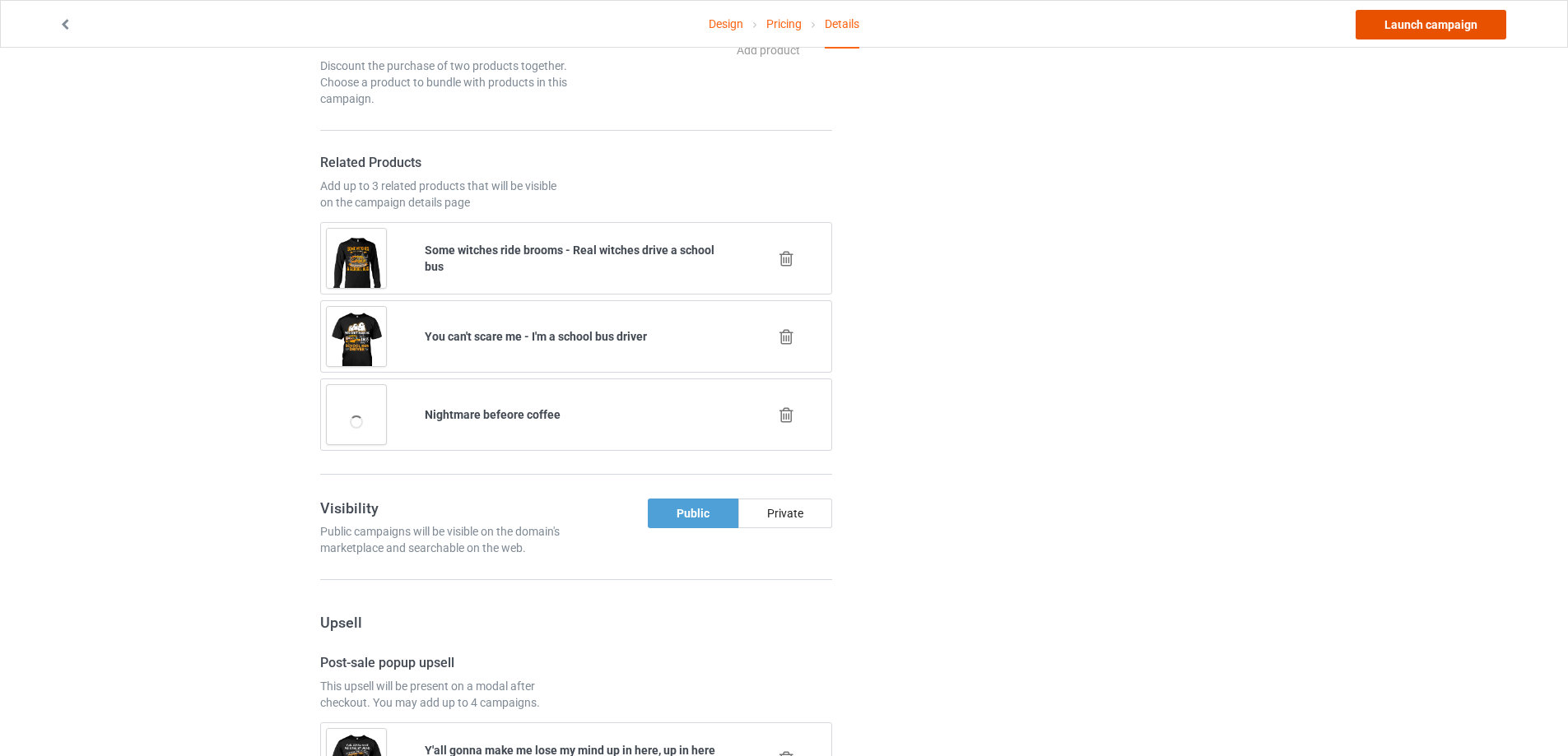
click at [1400, 31] on link "Launch campaign" at bounding box center [1431, 25] width 151 height 29
